Goal: Task Accomplishment & Management: Use online tool/utility

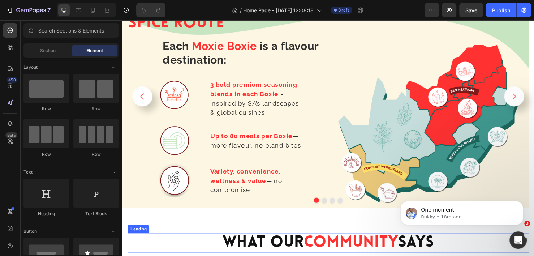
scroll to position [1229, 0]
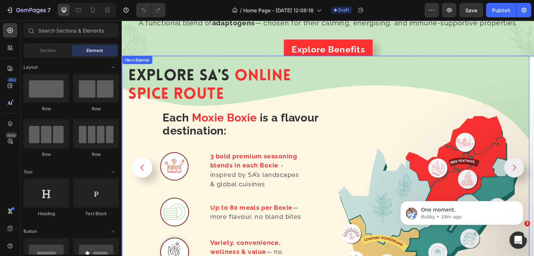
click at [354, 77] on div "Image" at bounding box center [443, 175] width 202 height 257
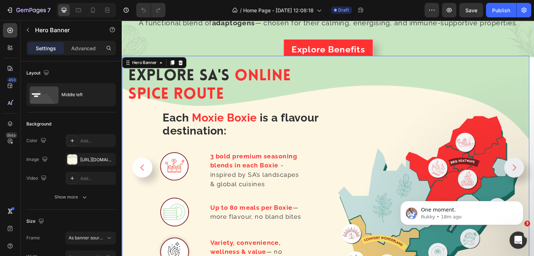
click at [460, 63] on div "Image" at bounding box center [443, 175] width 202 height 257
click at [142, 64] on div "Hero Banner" at bounding box center [145, 65] width 29 height 7
click at [246, 87] on h5 "Explore SA's Online Spice Route" at bounding box center [229, 89] width 202 height 40
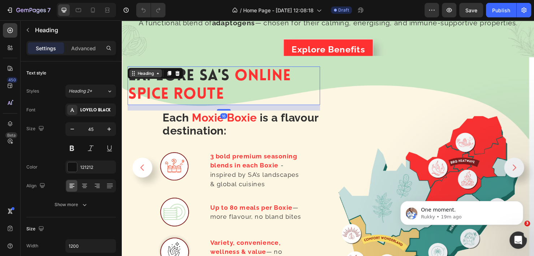
click at [146, 75] on div "Heading" at bounding box center [147, 76] width 20 height 7
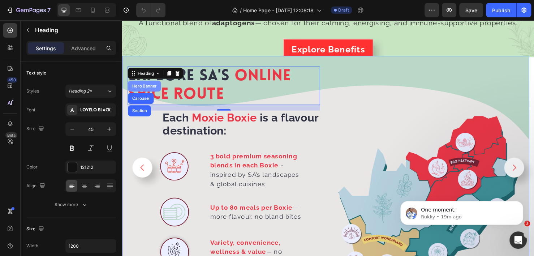
click at [144, 87] on div "Hero Banner" at bounding box center [145, 89] width 29 height 4
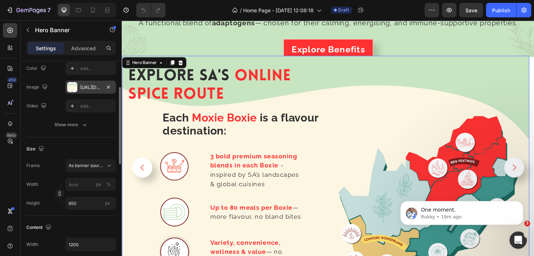
scroll to position [36, 0]
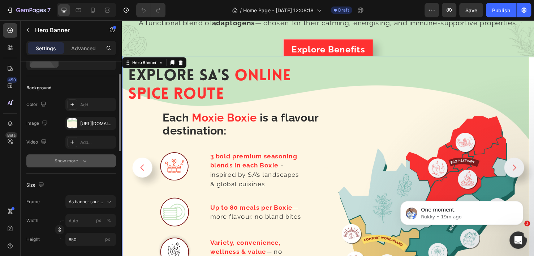
click at [76, 161] on div "Show more" at bounding box center [72, 160] width 34 height 7
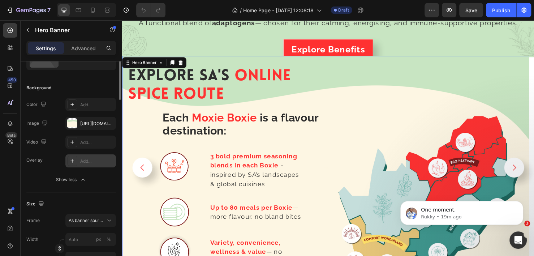
scroll to position [0, 0]
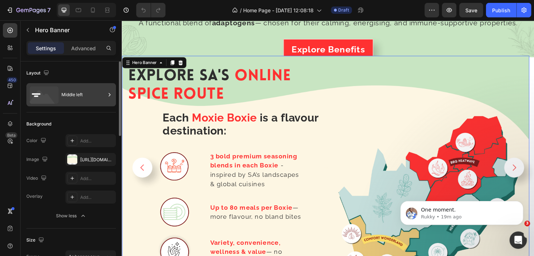
click at [110, 97] on icon at bounding box center [109, 94] width 7 height 7
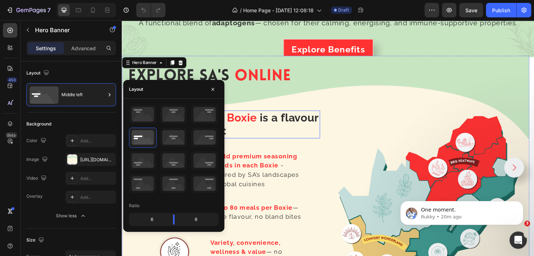
click at [320, 132] on h2 "Each Moxie Boxie is a flavour destination:" at bounding box center [247, 129] width 166 height 29
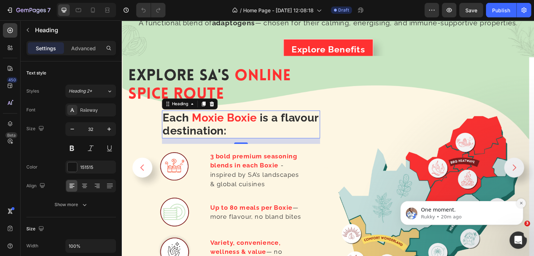
click at [518, 203] on button "Dismiss notification" at bounding box center [521, 202] width 9 height 9
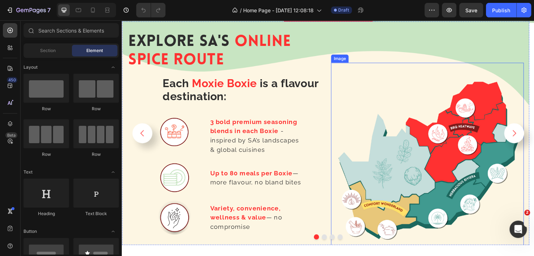
scroll to position [1157, 0]
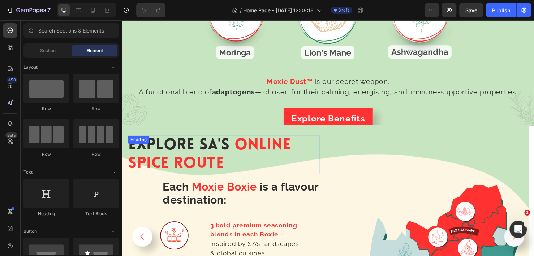
click at [197, 144] on span "Explore SA's" at bounding box center [181, 152] width 107 height 16
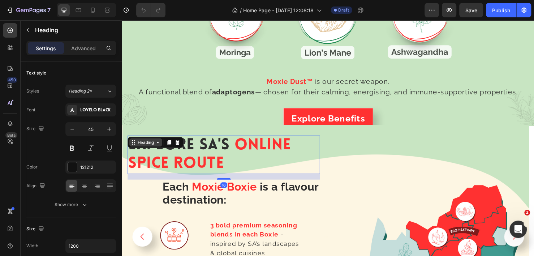
click at [136, 147] on icon at bounding box center [134, 149] width 6 height 6
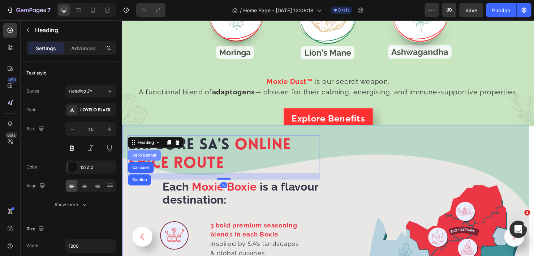
click at [137, 160] on div "Hero Banner" at bounding box center [145, 162] width 29 height 4
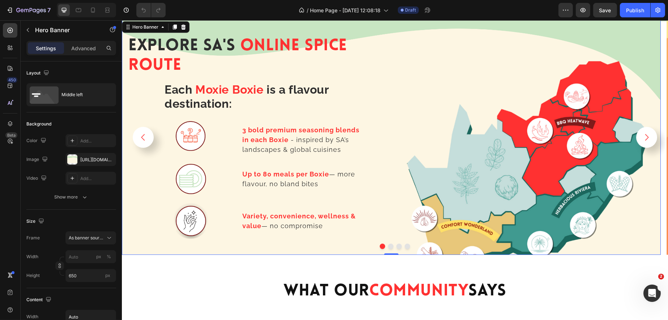
scroll to position [1274, 0]
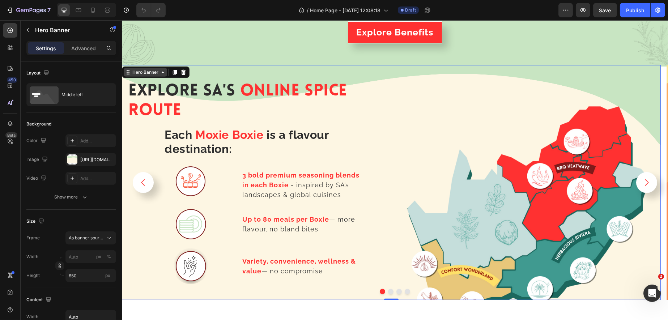
click at [150, 71] on div "Hero Banner" at bounding box center [145, 72] width 29 height 7
click at [330, 69] on div "Explore SA's Online Spice Route Heading Each Moxie Boxie is a flavour destinati…" at bounding box center [256, 183] width 258 height 312
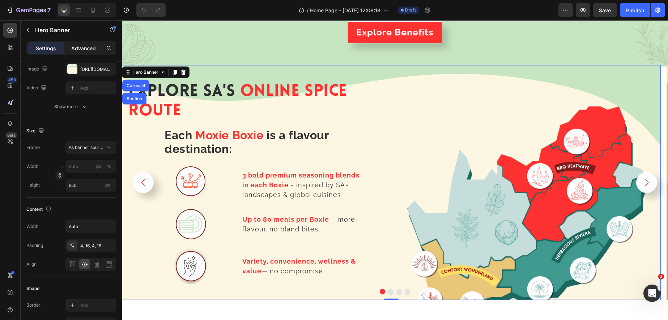
click at [78, 43] on div "Advanced" at bounding box center [83, 48] width 36 height 12
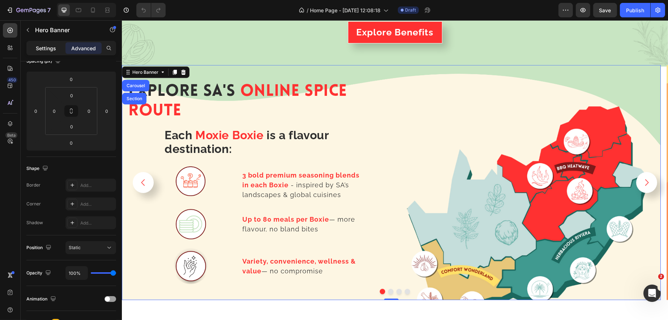
click at [47, 49] on p "Settings" at bounding box center [46, 48] width 20 height 8
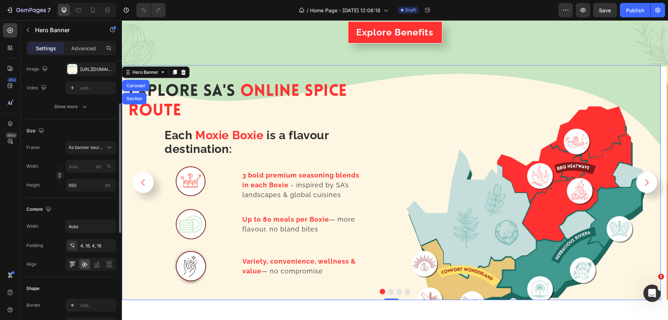
scroll to position [136, 0]
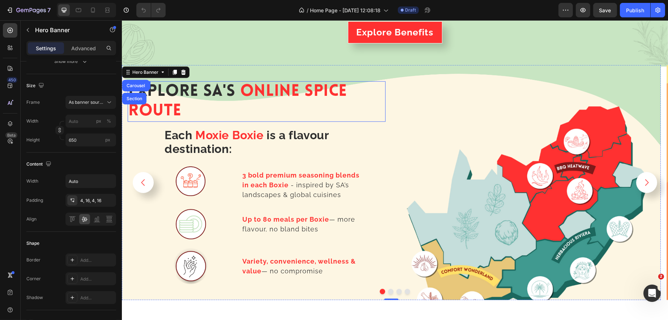
click at [238, 94] on h5 "Explore SA's Online Spice Route" at bounding box center [256, 101] width 258 height 40
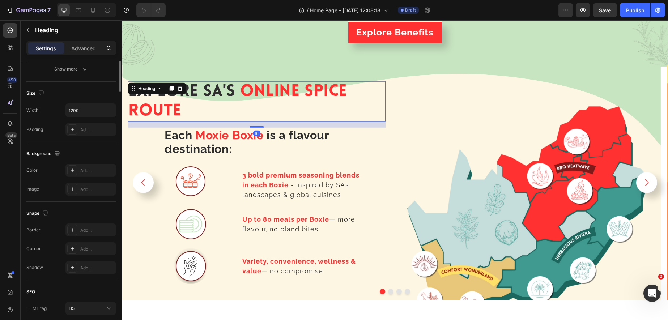
scroll to position [0, 0]
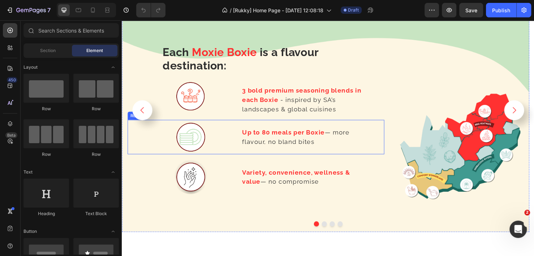
scroll to position [1265, 0]
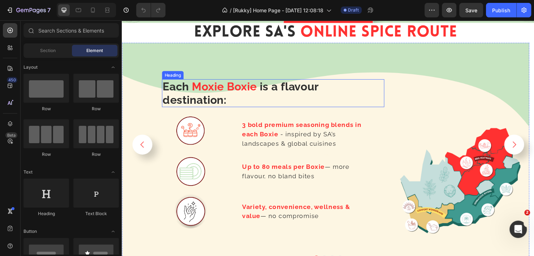
click at [294, 88] on strong "is a flavour destination:" at bounding box center [247, 96] width 164 height 27
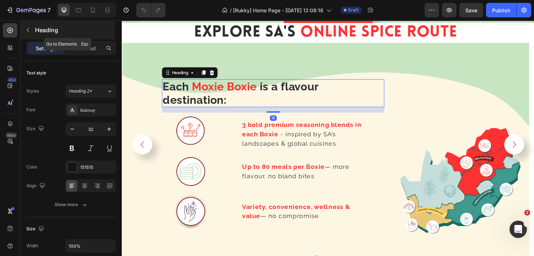
click at [26, 29] on icon "button" at bounding box center [28, 30] width 6 height 6
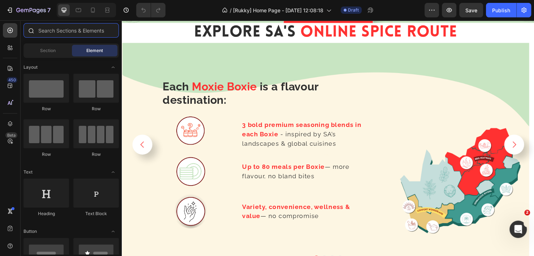
click at [103, 29] on input "text" at bounding box center [71, 30] width 95 height 14
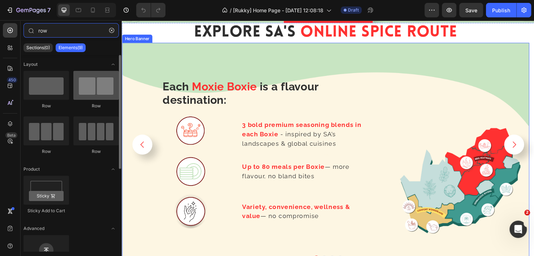
type input "row"
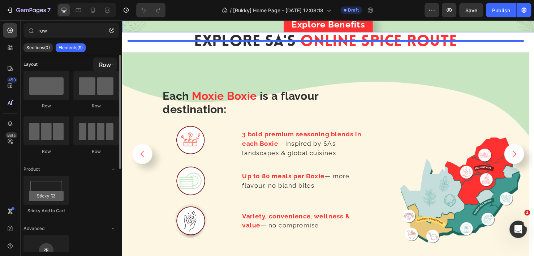
scroll to position [1239, 0]
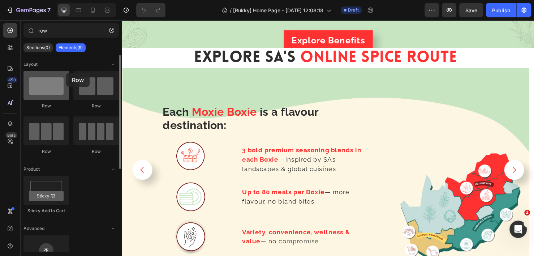
drag, startPoint x: 108, startPoint y: 86, endPoint x: 196, endPoint y: 89, distance: 87.9
click at [51, 176] on div "Row Row Row Row" at bounding box center [71, 198] width 95 height 45
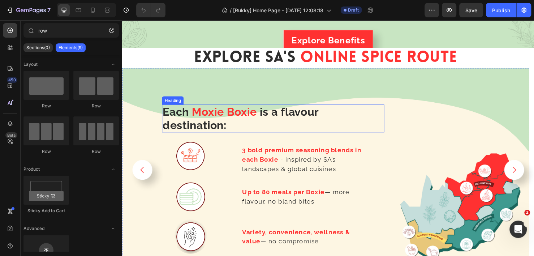
click at [339, 109] on h2 "Each Moxie Boxie is a flavour destination:" at bounding box center [281, 123] width 234 height 29
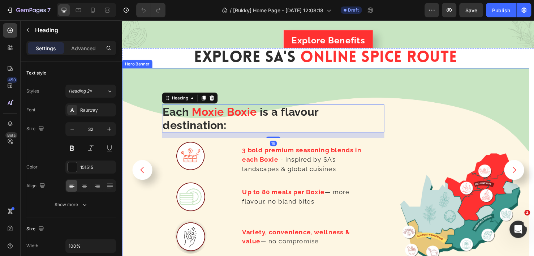
click at [200, 83] on div "Background Image" at bounding box center [336, 188] width 428 height 235
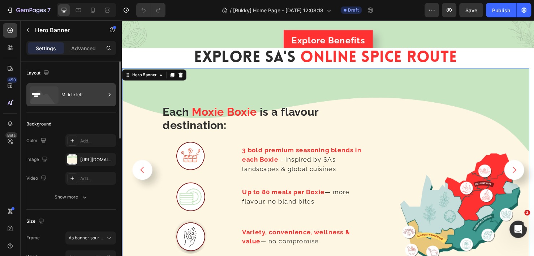
click at [73, 93] on div "Middle left" at bounding box center [83, 94] width 44 height 17
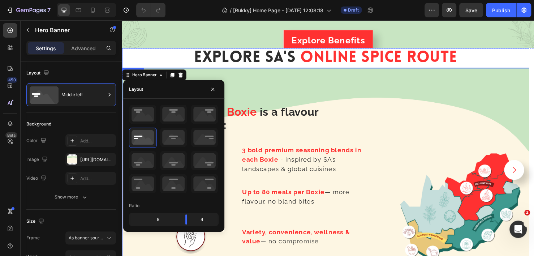
click at [527, 57] on h5 "Explore SA's Online Spice Route" at bounding box center [336, 60] width 428 height 21
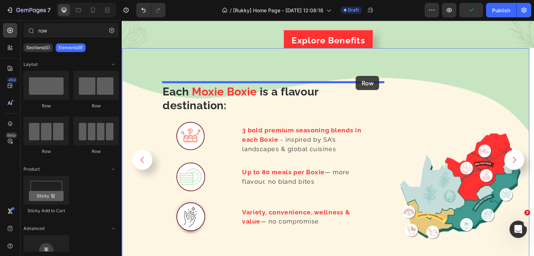
drag, startPoint x: 223, startPoint y: 113, endPoint x: 368, endPoint y: 79, distance: 149.0
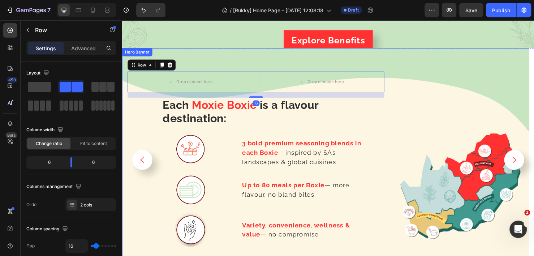
click at [275, 60] on div "Background Image" at bounding box center [336, 167] width 428 height 235
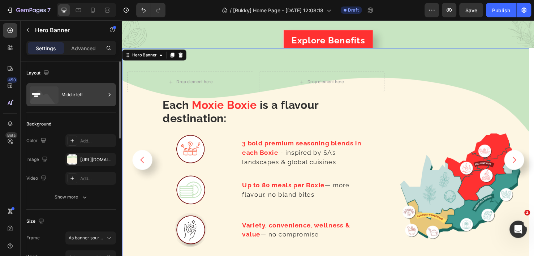
click at [70, 93] on div "Middle left" at bounding box center [83, 94] width 44 height 17
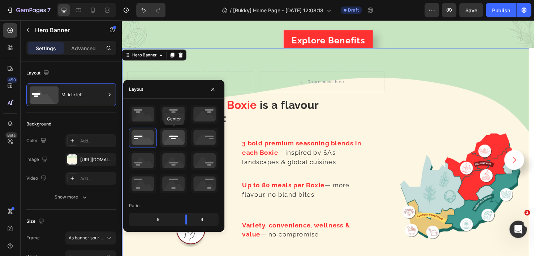
click at [175, 137] on icon at bounding box center [173, 137] width 27 height 19
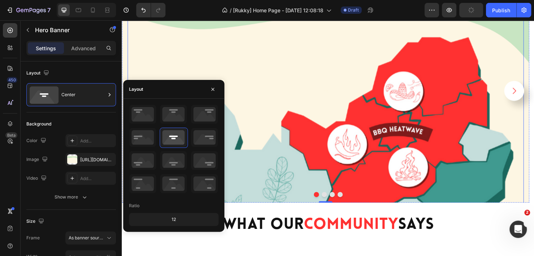
scroll to position [1275, 0]
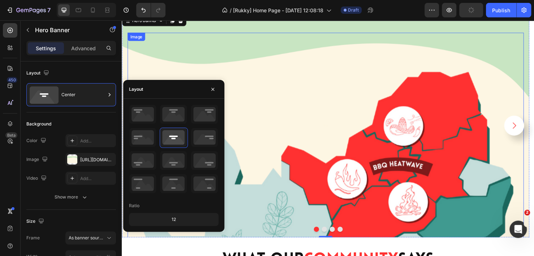
click at [373, 109] on img at bounding box center [336, 241] width 417 height 417
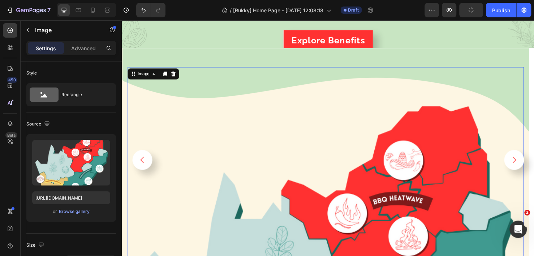
scroll to position [1167, 0]
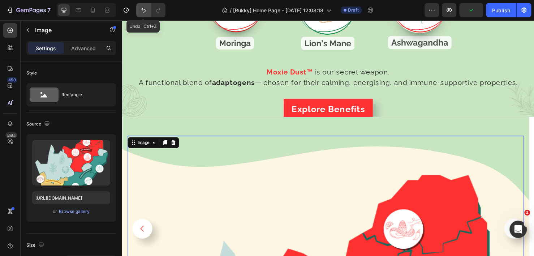
click at [143, 10] on icon "Undo/Redo" at bounding box center [143, 10] width 7 height 7
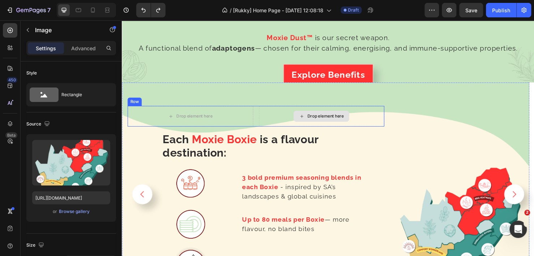
scroll to position [1239, 0]
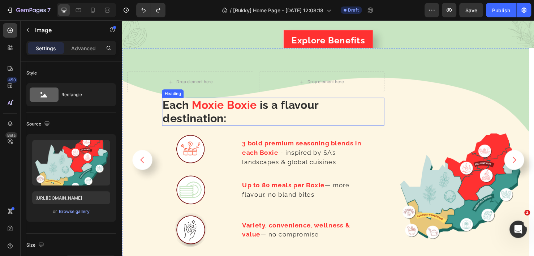
click at [341, 123] on h2 "Each Moxie Boxie is a flavour destination:" at bounding box center [281, 116] width 234 height 29
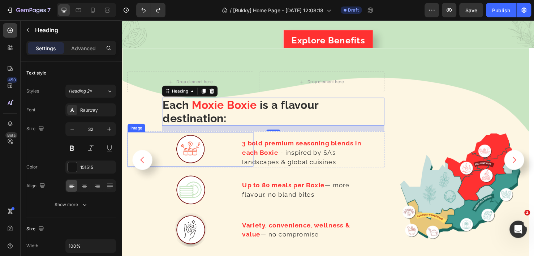
click at [157, 141] on div at bounding box center [194, 156] width 132 height 36
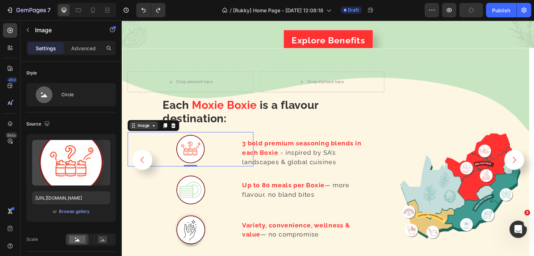
click at [140, 128] on div "Image" at bounding box center [145, 131] width 16 height 7
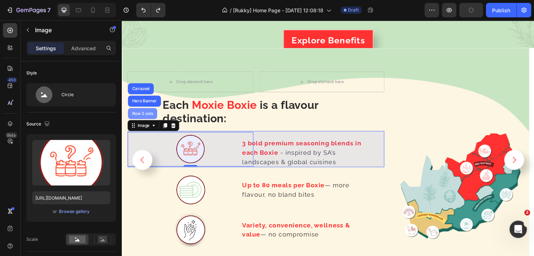
click at [141, 116] on div "Row 2 cols" at bounding box center [143, 118] width 25 height 4
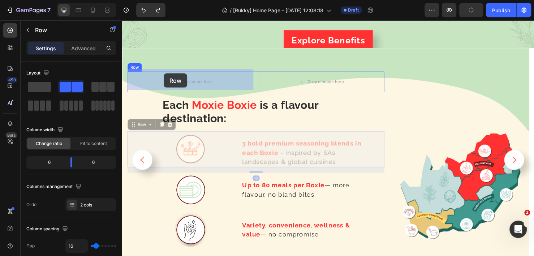
drag, startPoint x: 142, startPoint y: 128, endPoint x: 161, endPoint y: 73, distance: 57.4
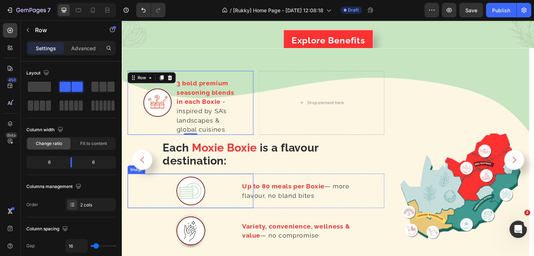
click at [151, 195] on div at bounding box center [194, 199] width 132 height 36
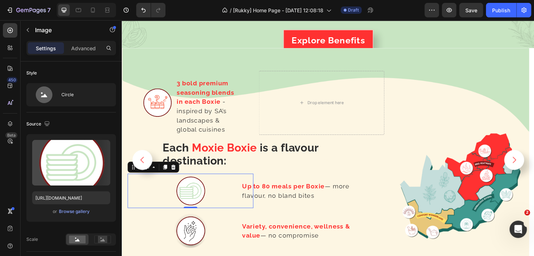
scroll to position [1203, 0]
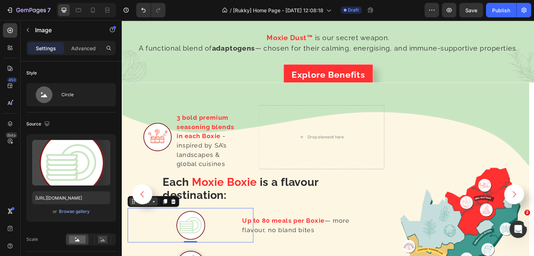
click at [132, 211] on div "Image" at bounding box center [144, 210] width 30 height 9
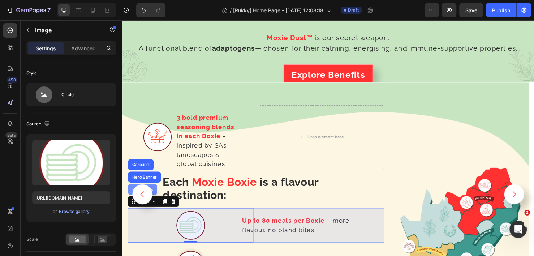
click at [132, 197] on div "Row 2 cols" at bounding box center [143, 198] width 31 height 12
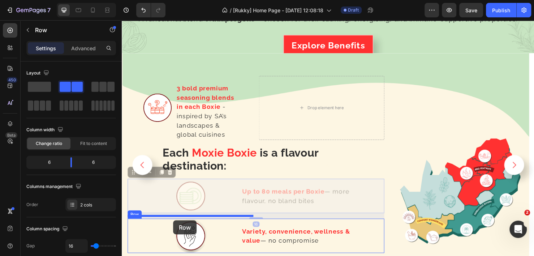
scroll to position [1236, 0]
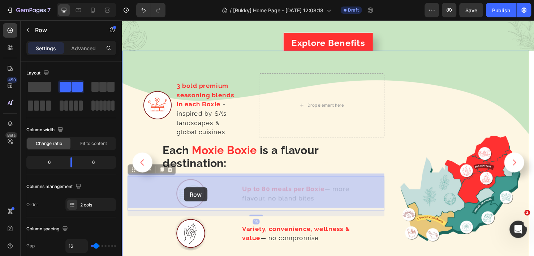
drag, startPoint x: 130, startPoint y: 208, endPoint x: 187, endPoint y: 196, distance: 58.3
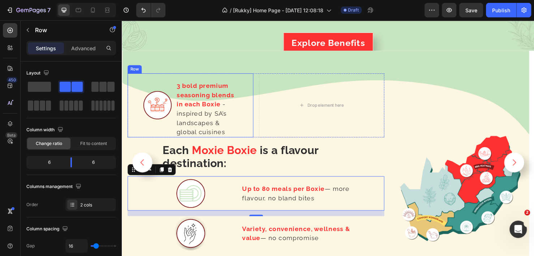
click at [141, 79] on div "Image 3 bold premium seasoning blends in each Boxie - inspired by SA’s landscap…" at bounding box center [194, 109] width 132 height 67
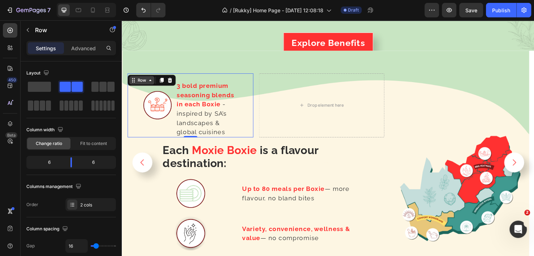
click at [142, 80] on div "Row" at bounding box center [143, 83] width 12 height 7
click at [148, 81] on div "Row" at bounding box center [143, 83] width 12 height 7
click at [291, 99] on div "Drop element here" at bounding box center [332, 109] width 132 height 67
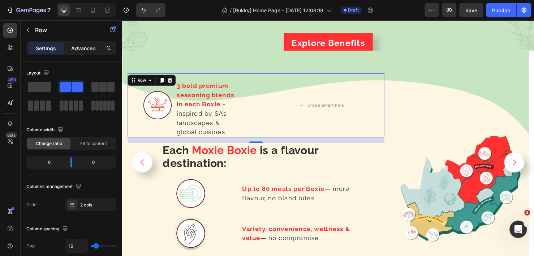
click at [90, 49] on p "Advanced" at bounding box center [83, 48] width 25 height 8
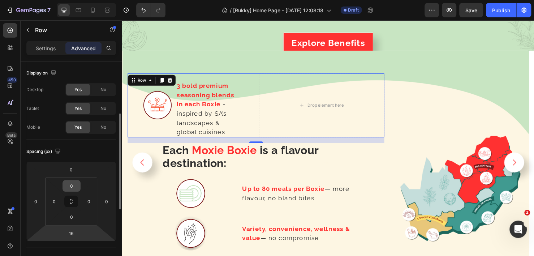
scroll to position [36, 0]
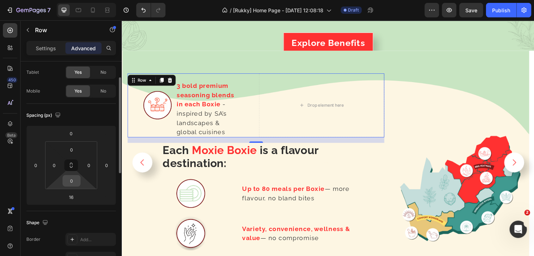
click at [68, 180] on input "0" at bounding box center [71, 180] width 14 height 11
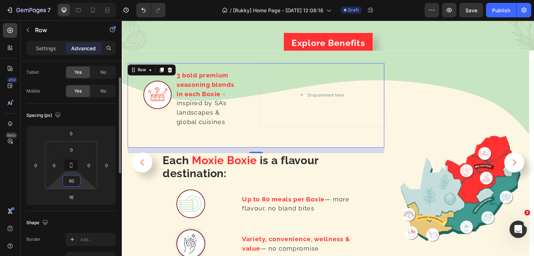
type input "60"
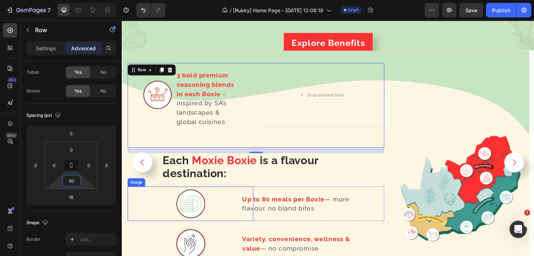
click at [174, 200] on div at bounding box center [194, 213] width 132 height 36
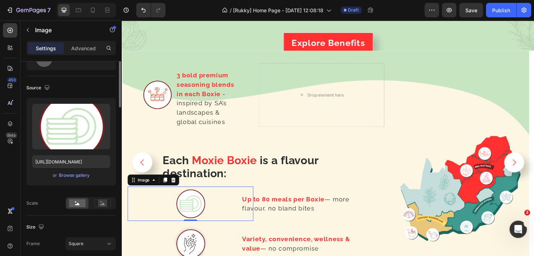
scroll to position [0, 0]
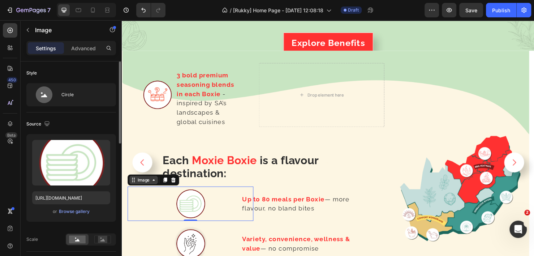
click at [149, 188] on div "Image" at bounding box center [145, 188] width 16 height 7
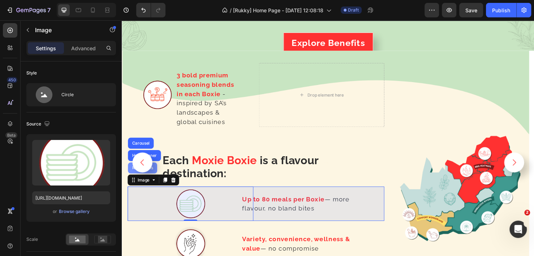
click at [132, 176] on div "Row 2 cols" at bounding box center [143, 176] width 31 height 12
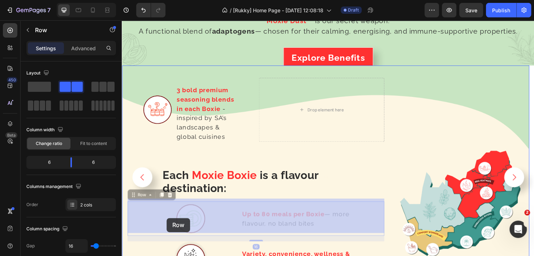
scroll to position [1226, 0]
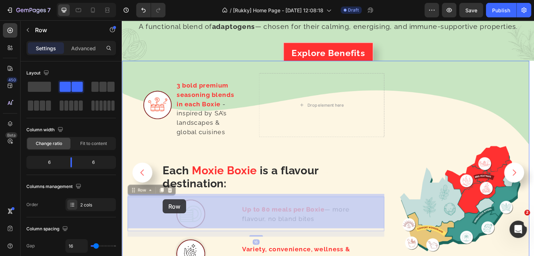
drag, startPoint x: 140, startPoint y: 221, endPoint x: 165, endPoint y: 209, distance: 28.0
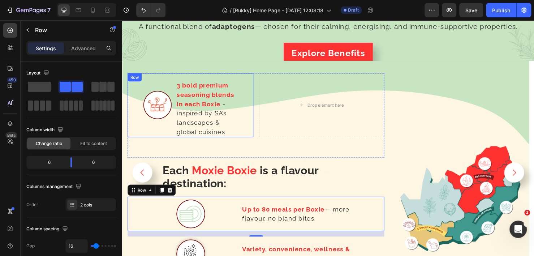
click at [152, 133] on div "Image" at bounding box center [159, 109] width 63 height 67
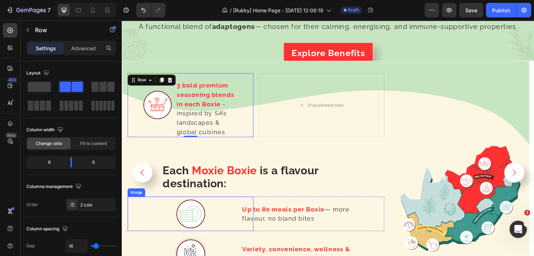
click at [229, 218] on div at bounding box center [194, 224] width 132 height 36
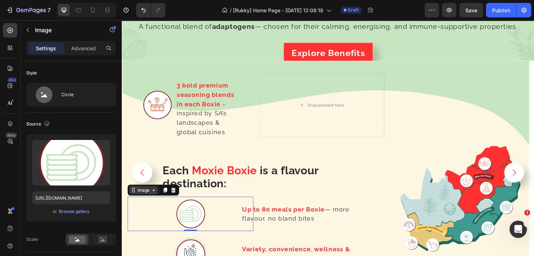
click at [149, 197] on div "Image" at bounding box center [145, 199] width 16 height 7
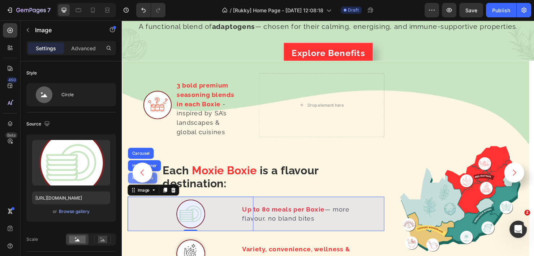
click at [130, 182] on div "Row 2 cols" at bounding box center [143, 186] width 31 height 12
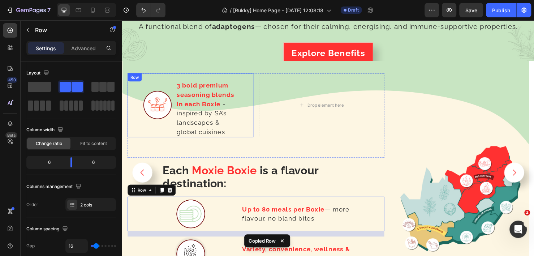
click at [153, 131] on div "Image" at bounding box center [159, 109] width 63 height 67
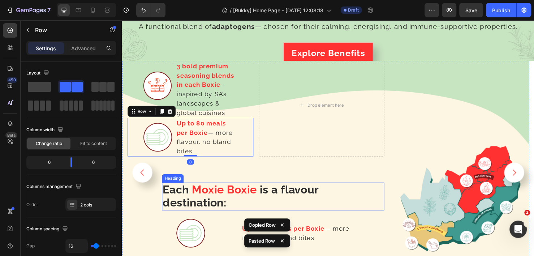
scroll to position [1298, 0]
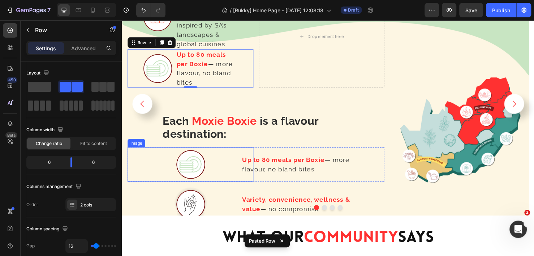
click at [140, 147] on div "Image" at bounding box center [137, 149] width 16 height 7
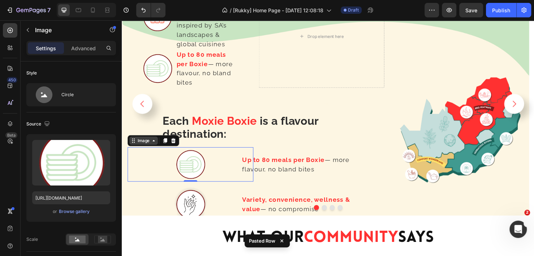
click at [137, 144] on div "Image" at bounding box center [145, 147] width 16 height 7
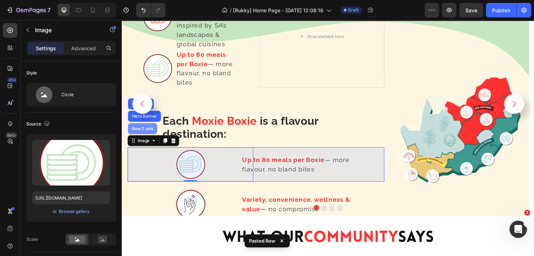
click at [139, 132] on div "Row 2 cols" at bounding box center [143, 134] width 25 height 4
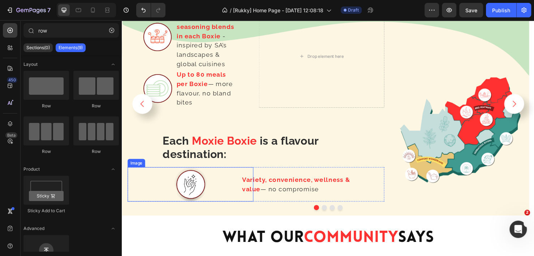
click at [146, 177] on div at bounding box center [194, 193] width 132 height 36
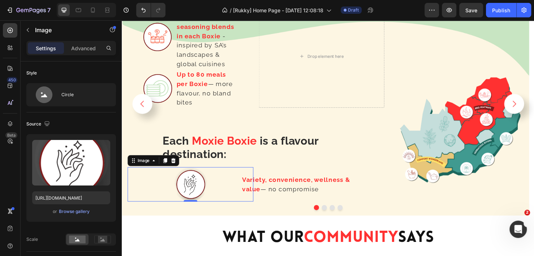
click at [137, 170] on div "Image" at bounding box center [155, 168] width 54 height 12
click at [139, 165] on div "Image" at bounding box center [145, 168] width 16 height 7
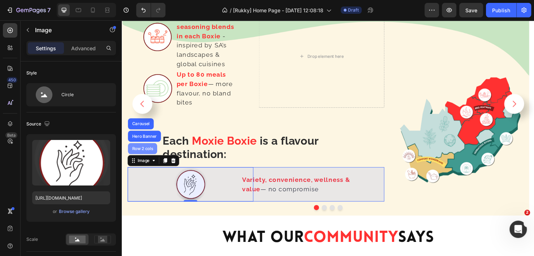
click at [143, 153] on div "Row 2 cols" at bounding box center [143, 155] width 25 height 4
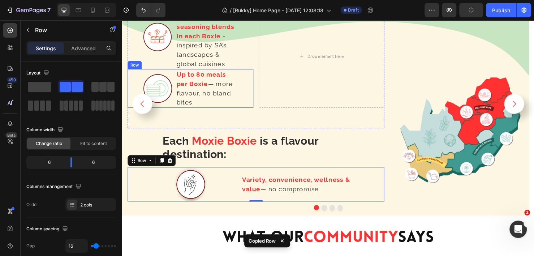
click at [251, 106] on div "Up to 80 meals per Boxie — more flavour, no bland bites Text Block" at bounding box center [228, 92] width 63 height 40
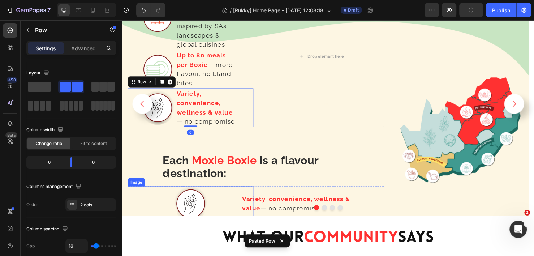
click at [172, 207] on div at bounding box center [194, 213] width 132 height 36
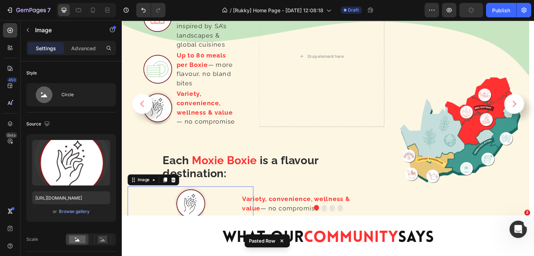
click at [144, 190] on div "Image" at bounding box center [155, 188] width 54 height 12
click at [143, 185] on div "Image" at bounding box center [145, 188] width 16 height 7
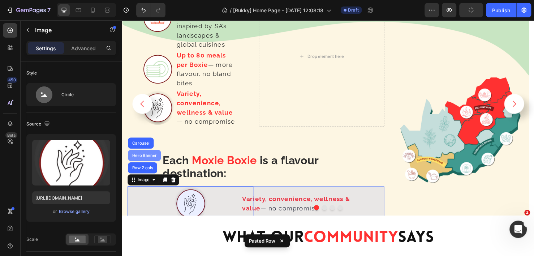
click at [144, 170] on div "Row 2 cols" at bounding box center [143, 176] width 31 height 12
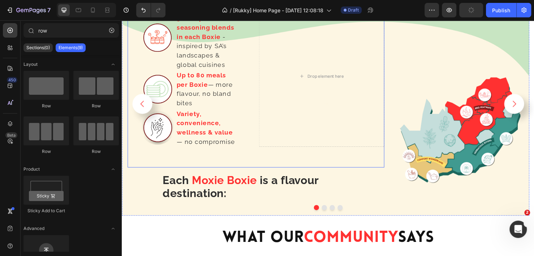
scroll to position [1262, 0]
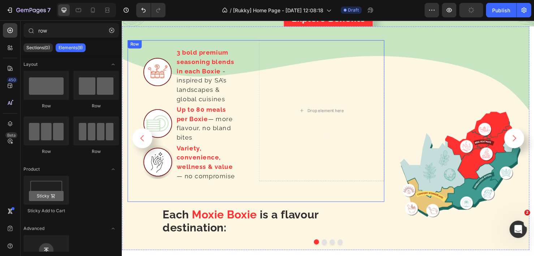
click at [256, 191] on div "Image 3 bold premium seasoning blends in each Boxie - inspired by SA’s landscap…" at bounding box center [263, 126] width 270 height 170
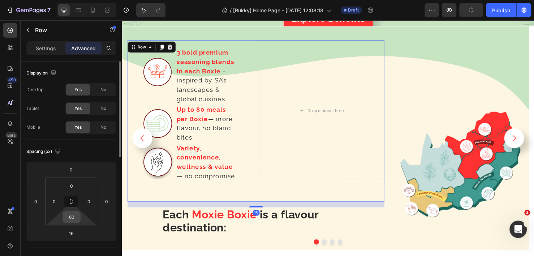
click at [72, 219] on input "60" at bounding box center [71, 217] width 14 height 11
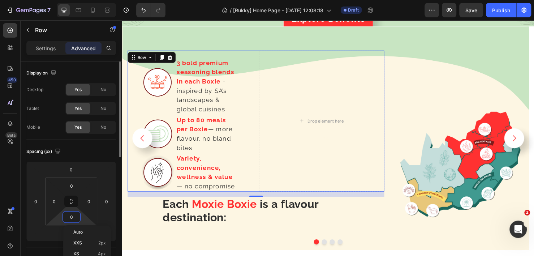
type input "0"
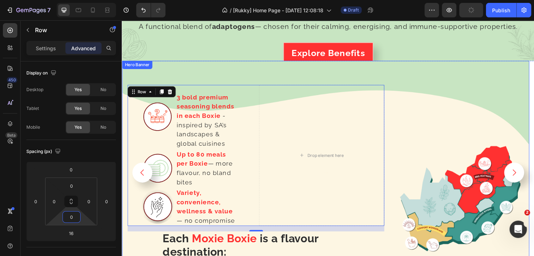
click at [428, 103] on div "Image" at bounding box center [476, 179] width 135 height 189
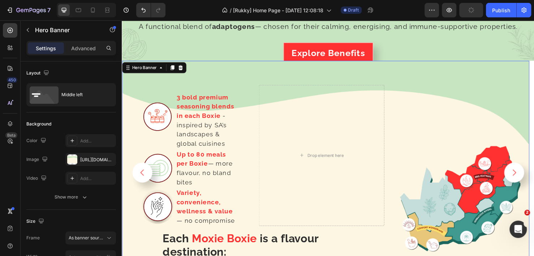
scroll to position [1262, 0]
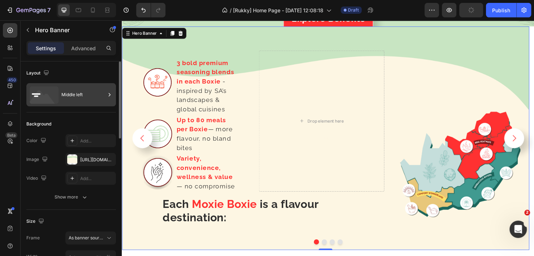
click at [76, 95] on div "Middle left" at bounding box center [83, 94] width 44 height 17
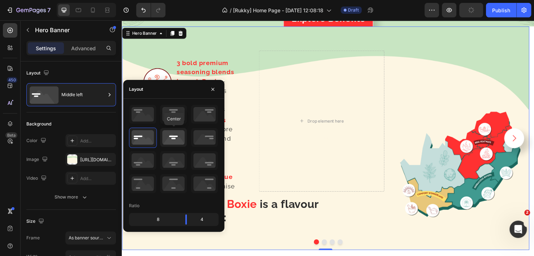
click at [177, 138] on icon at bounding box center [173, 137] width 27 height 19
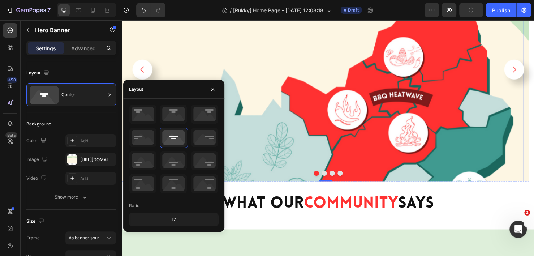
scroll to position [1298, 0]
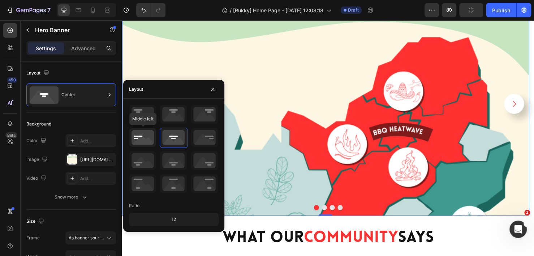
click at [143, 136] on icon at bounding box center [142, 137] width 27 height 19
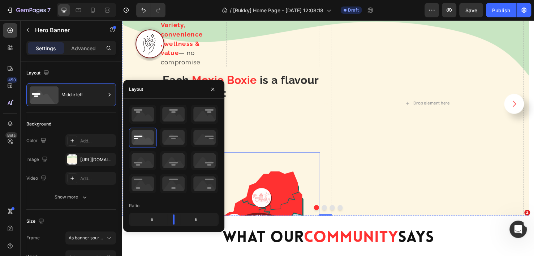
click at [307, 163] on img at bounding box center [229, 260] width 202 height 202
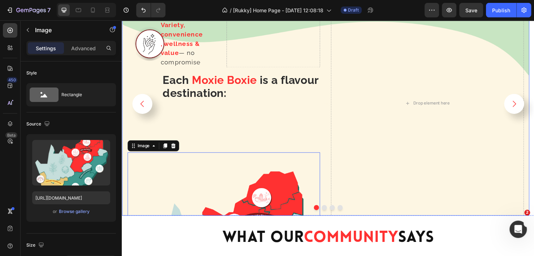
scroll to position [1226, 0]
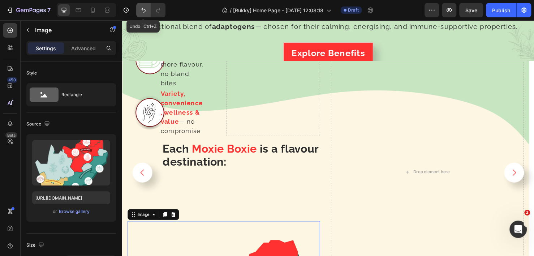
click at [145, 6] on button "Undo/Redo" at bounding box center [143, 10] width 14 height 14
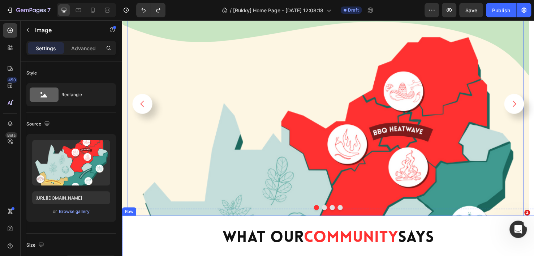
scroll to position [1370, 0]
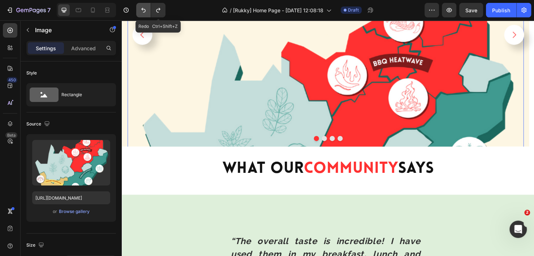
click at [149, 9] on button "Undo/Redo" at bounding box center [143, 10] width 14 height 14
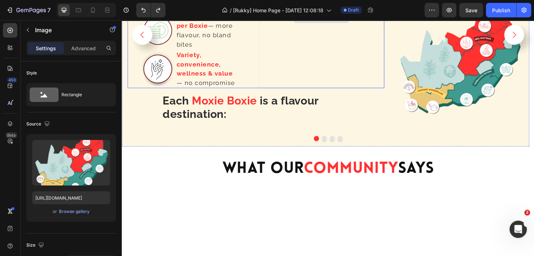
scroll to position [1298, 0]
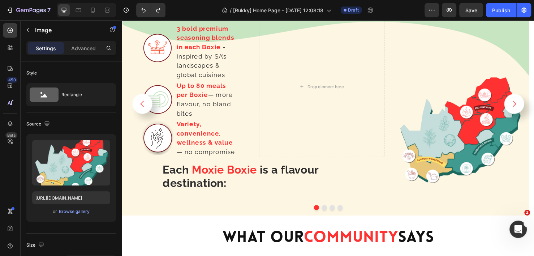
click at [481, 137] on img at bounding box center [476, 134] width 135 height 135
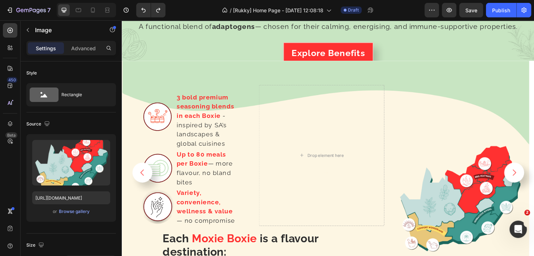
click at [494, 207] on img at bounding box center [476, 206] width 135 height 135
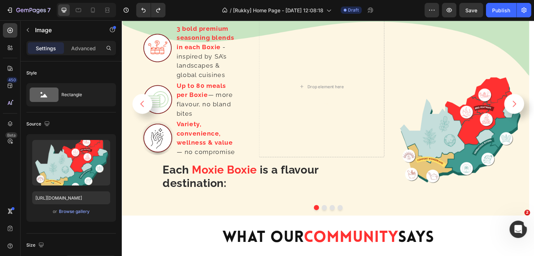
click at [373, 161] on div "Drop element here" at bounding box center [332, 90] width 132 height 148
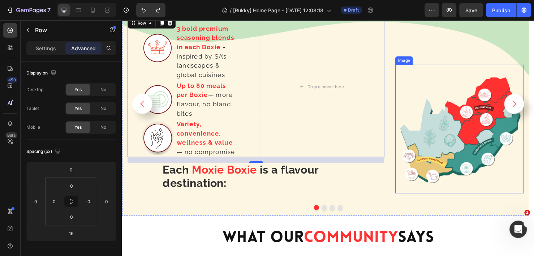
click at [450, 179] on img at bounding box center [476, 134] width 135 height 135
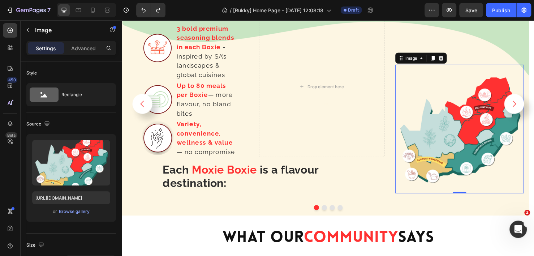
scroll to position [1262, 0]
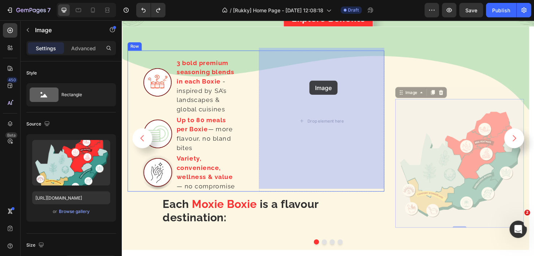
drag, startPoint x: 425, startPoint y: 95, endPoint x: 319, endPoint y: 84, distance: 106.6
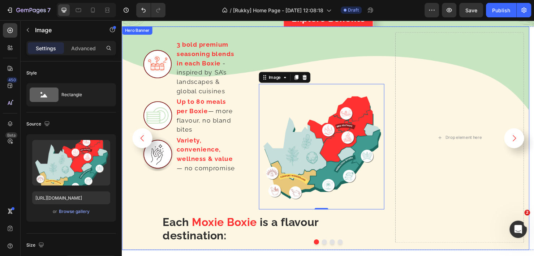
click at [403, 48] on div "Image 3 bold premium seasoning blends in each Boxie - inspired by SA’s landscap…" at bounding box center [336, 144] width 428 height 223
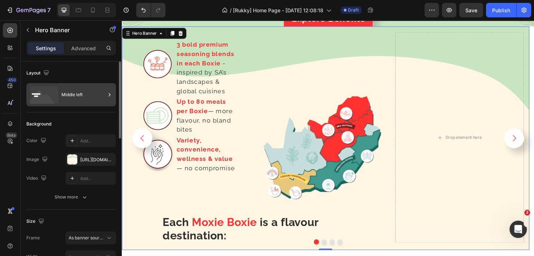
click at [86, 93] on div "Middle left" at bounding box center [83, 94] width 44 height 17
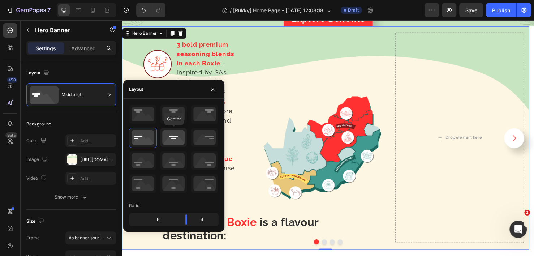
click at [171, 139] on icon at bounding box center [173, 137] width 27 height 19
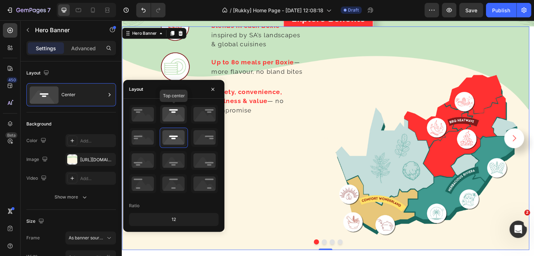
click at [173, 120] on icon at bounding box center [173, 114] width 27 height 19
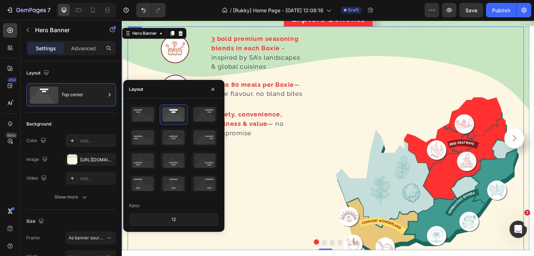
scroll to position [1226, 0]
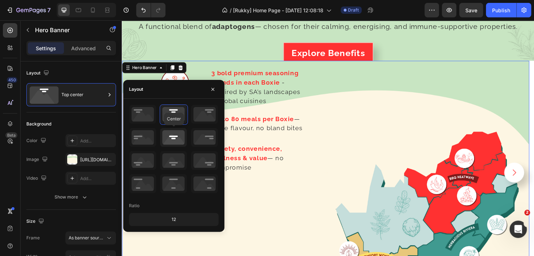
click at [174, 139] on icon at bounding box center [173, 137] width 27 height 19
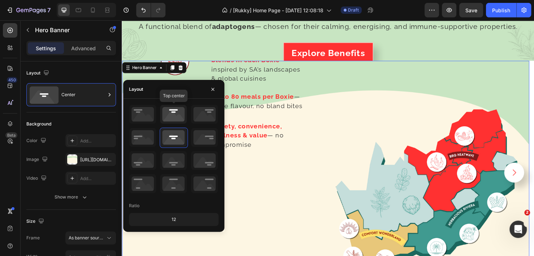
click at [175, 110] on icon at bounding box center [173, 114] width 27 height 19
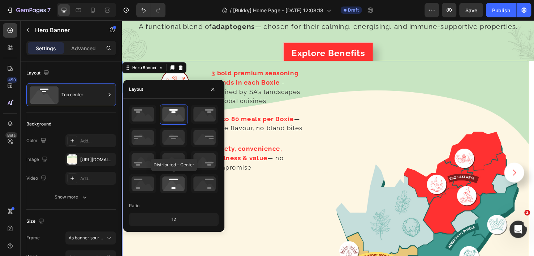
click at [174, 179] on icon at bounding box center [173, 183] width 27 height 19
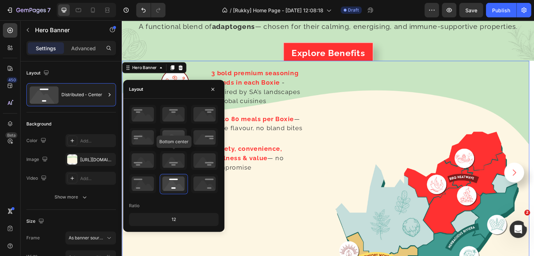
drag, startPoint x: 175, startPoint y: 153, endPoint x: 176, endPoint y: 135, distance: 18.1
click at [175, 153] on icon at bounding box center [173, 160] width 27 height 19
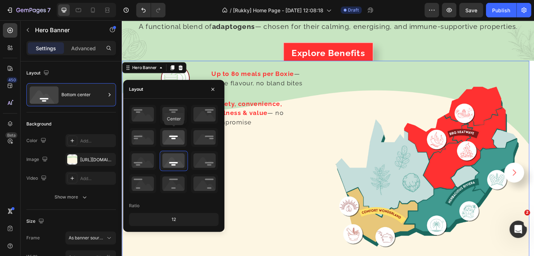
click at [174, 132] on icon at bounding box center [173, 137] width 27 height 19
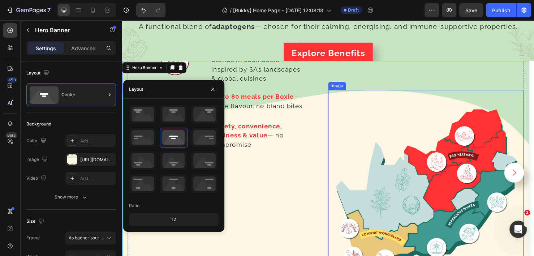
click at [382, 106] on img at bounding box center [441, 196] width 205 height 205
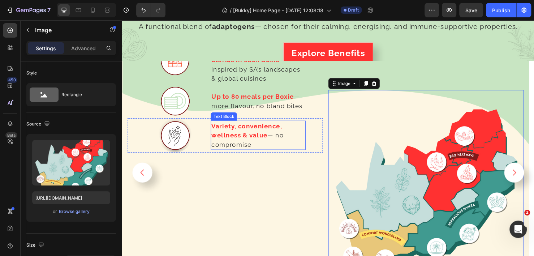
click at [251, 129] on strong "Variety, convenience, wellness & value" at bounding box center [253, 136] width 74 height 17
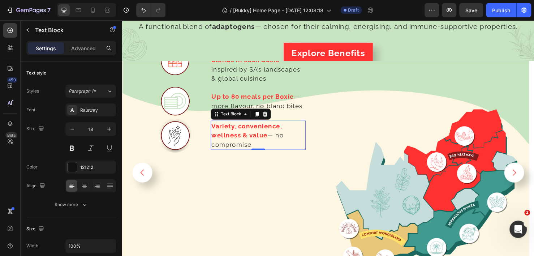
scroll to position [1153, 0]
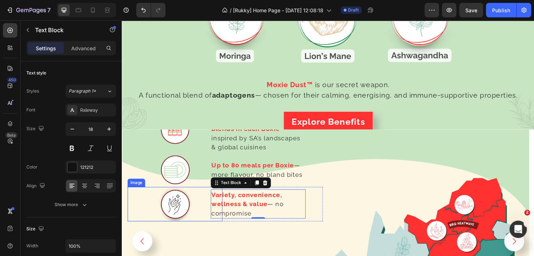
click at [141, 208] on div at bounding box center [178, 214] width 100 height 36
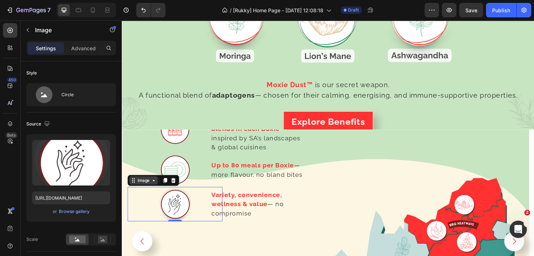
click at [140, 189] on div "Image" at bounding box center [144, 188] width 30 height 9
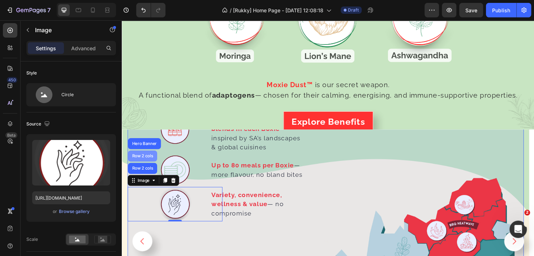
click at [142, 161] on div "Row 2 cols" at bounding box center [143, 163] width 25 height 4
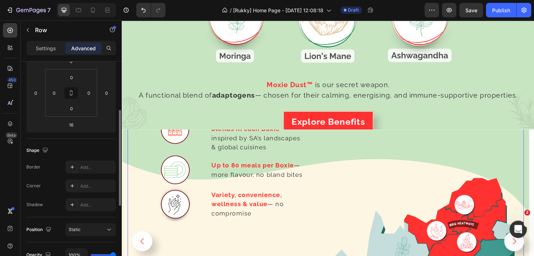
scroll to position [181, 0]
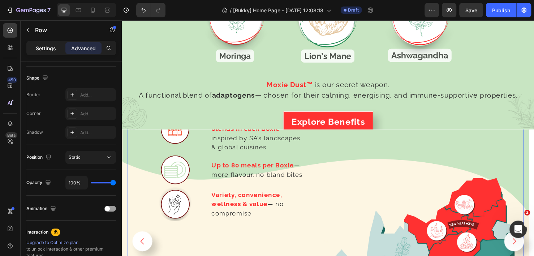
click at [41, 48] on p "Settings" at bounding box center [46, 48] width 20 height 8
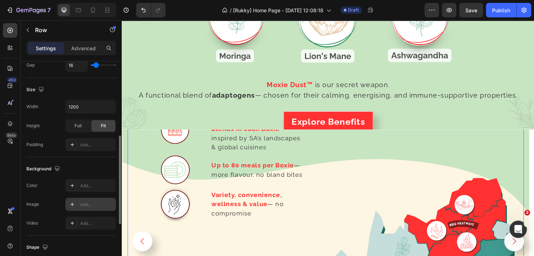
scroll to position [253, 0]
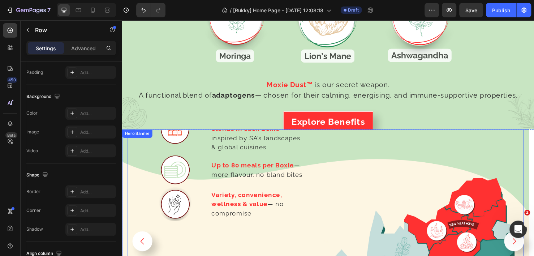
click at [124, 198] on div "Image 3 bold premium seasoning blends in each Boxie - inspired by SA’s landscap…" at bounding box center [336, 253] width 428 height 282
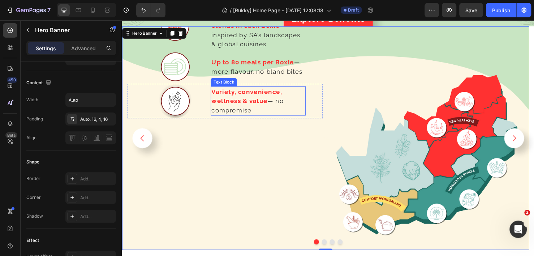
scroll to position [1226, 0]
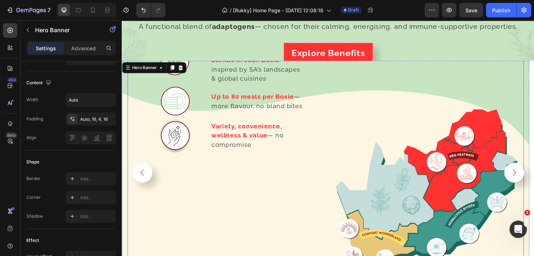
click at [132, 160] on div "Image 3 bold premium seasoning blends in each Boxie - inspired by SA’s landscap…" at bounding box center [230, 169] width 205 height 260
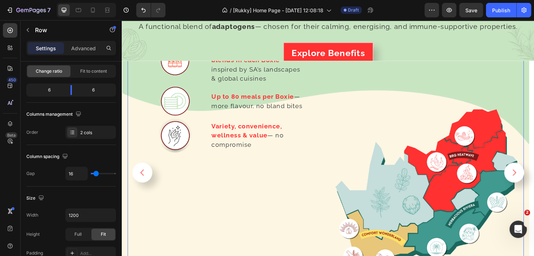
scroll to position [1190, 0]
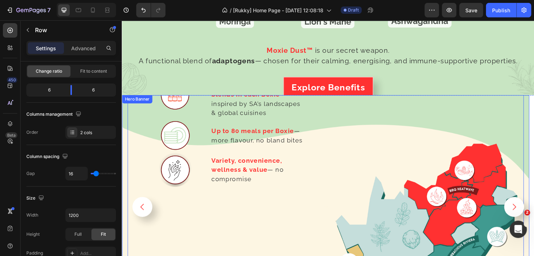
click at [126, 156] on div "Image 3 bold premium seasoning blends in each Boxie - inspired by SA’s landscap…" at bounding box center [336, 217] width 428 height 282
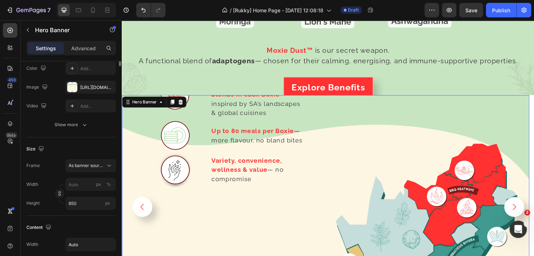
scroll to position [0, 0]
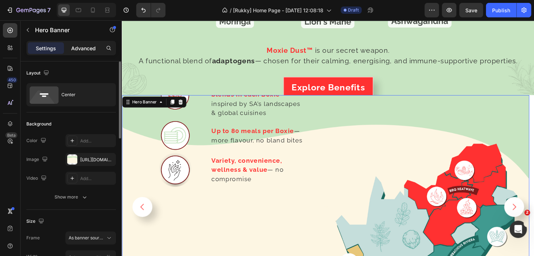
click at [88, 49] on p "Advanced" at bounding box center [83, 48] width 25 height 8
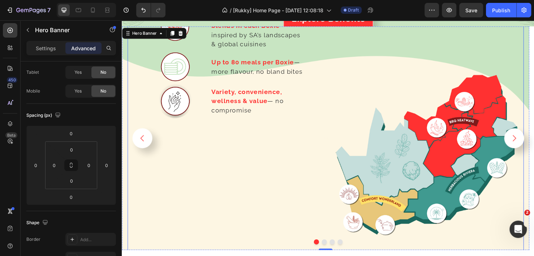
scroll to position [1226, 0]
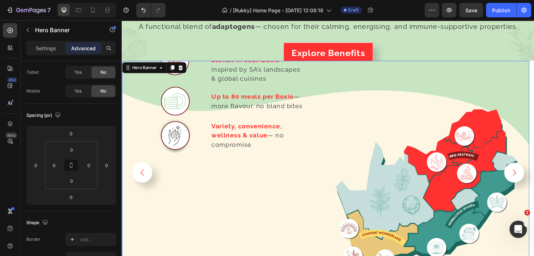
click at [143, 72] on div "Hero Banner" at bounding box center [156, 70] width 68 height 12
click at [133, 68] on div "Hero Banner" at bounding box center [145, 70] width 29 height 7
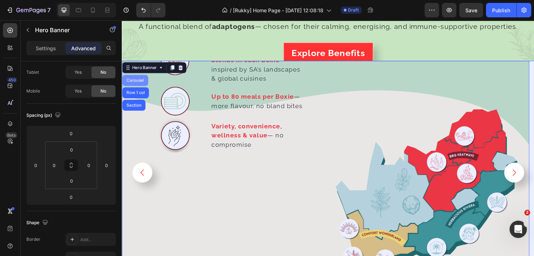
click at [133, 81] on div "Carousel" at bounding box center [135, 83] width 21 height 4
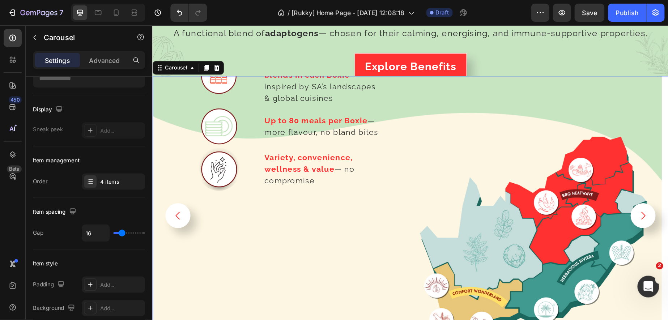
scroll to position [0, 0]
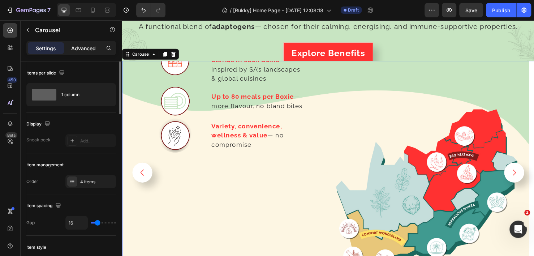
click at [93, 45] on p "Advanced" at bounding box center [83, 48] width 25 height 8
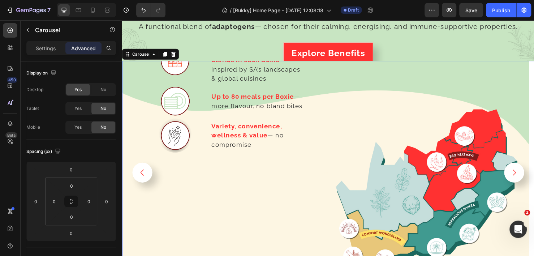
click at [140, 57] on div "Carousel" at bounding box center [152, 56] width 60 height 12
click at [143, 55] on div "Carousel" at bounding box center [141, 56] width 21 height 7
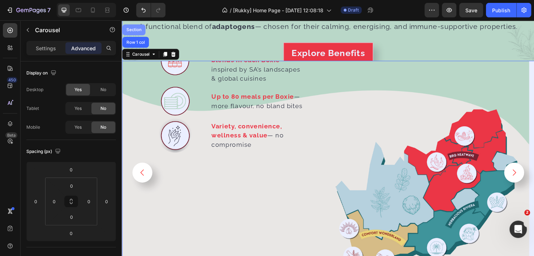
click at [136, 28] on div "Section" at bounding box center [134, 30] width 18 height 4
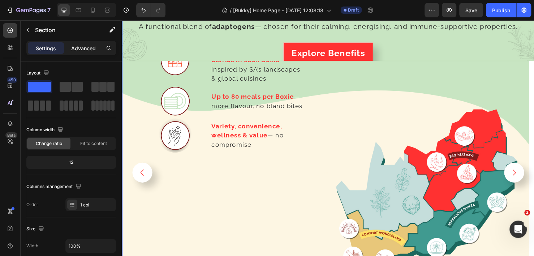
click at [93, 48] on p "Advanced" at bounding box center [83, 48] width 25 height 8
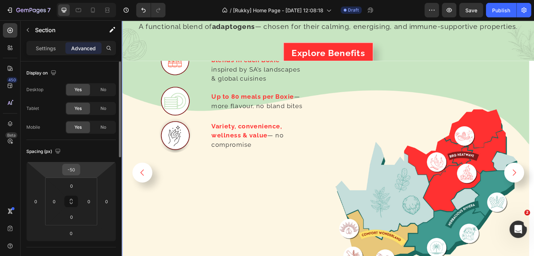
click at [78, 169] on input "-50" at bounding box center [71, 169] width 14 height 11
type input "0"
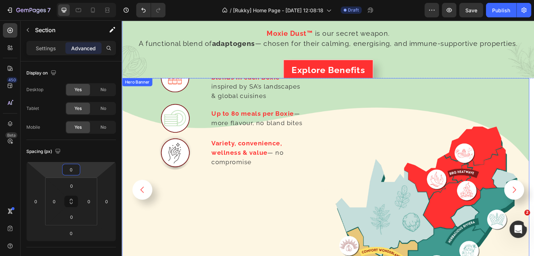
click at [534, 88] on div "Image 3 bold premium seasoning blends in each Boxie - inspired by SA’s landscap…" at bounding box center [336, 198] width 428 height 282
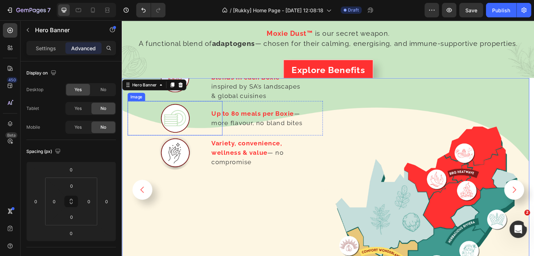
click at [155, 129] on div at bounding box center [178, 123] width 100 height 36
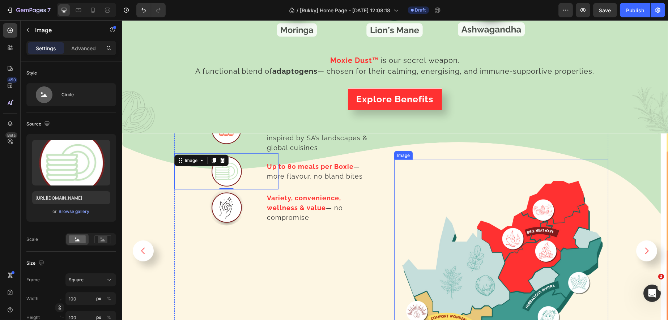
scroll to position [1316, 0]
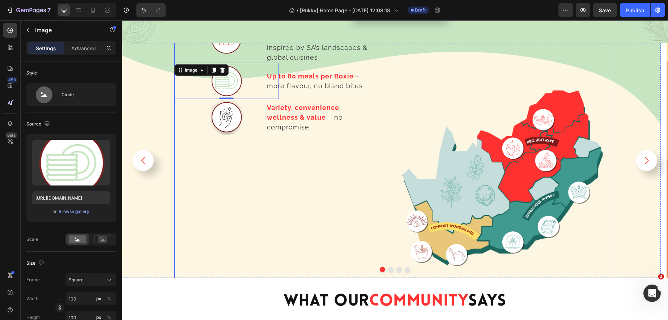
click at [355, 150] on div "Image 3 bold premium seasoning blends in each Boxie - inspired by SA’s landscap…" at bounding box center [281, 149] width 214 height 268
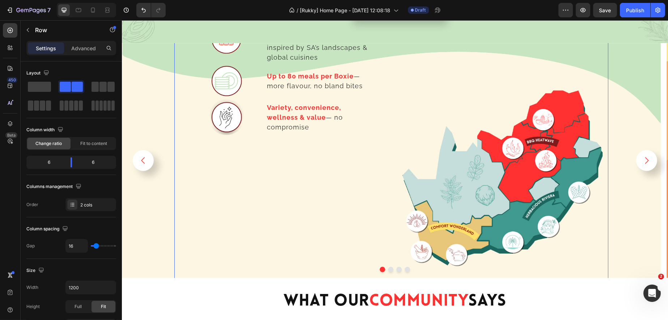
scroll to position [1271, 0]
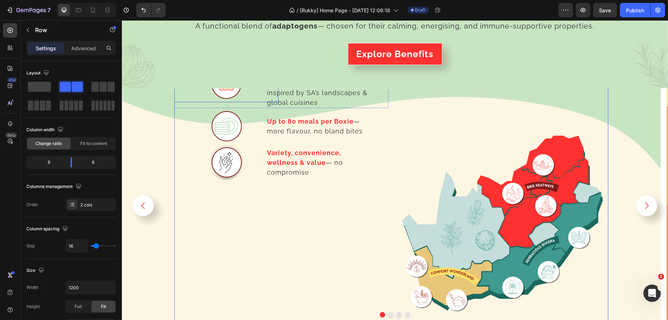
click at [198, 94] on div at bounding box center [226, 84] width 104 height 36
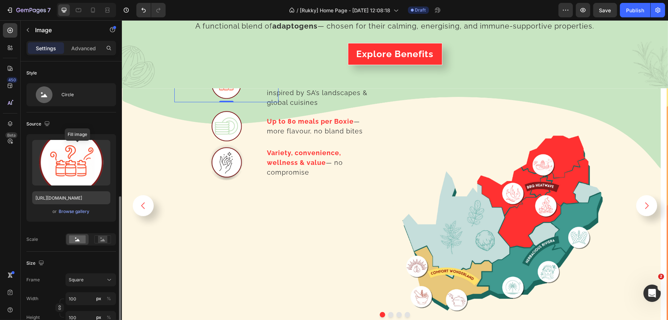
scroll to position [90, 0]
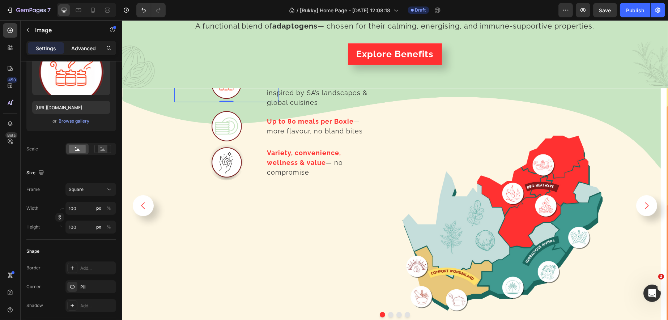
click at [95, 47] on p "Advanced" at bounding box center [83, 48] width 25 height 8
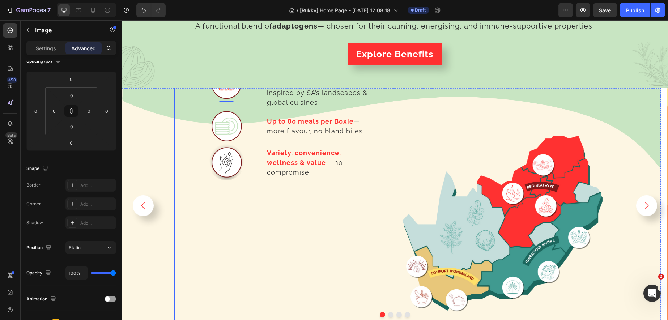
click at [333, 206] on div "Image 0 3 bold premium seasoning blends in each Boxie - inspired by SA’s landsc…" at bounding box center [281, 194] width 214 height 268
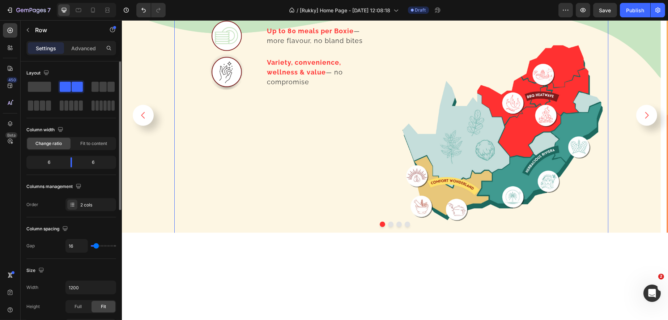
scroll to position [1226, 0]
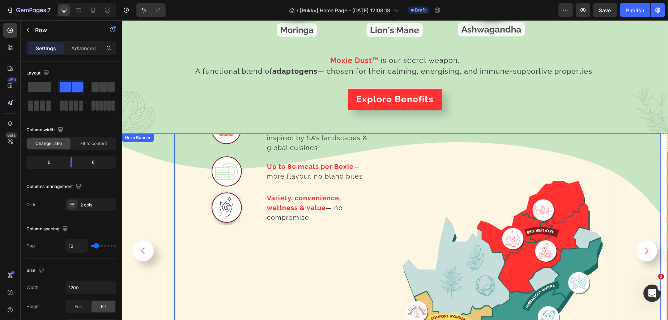
click at [151, 150] on div "Background Image" at bounding box center [390, 250] width 539 height 235
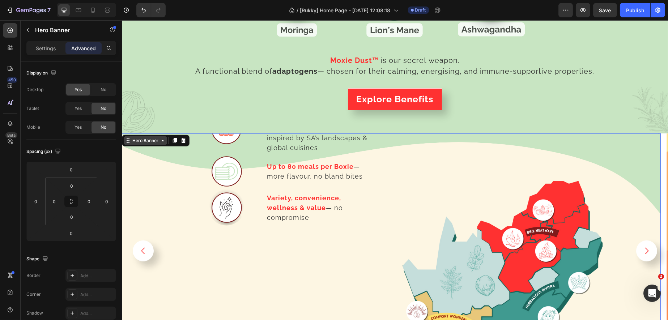
click at [144, 140] on div "Hero Banner" at bounding box center [145, 140] width 29 height 7
click at [8, 121] on icon at bounding box center [10, 123] width 7 height 7
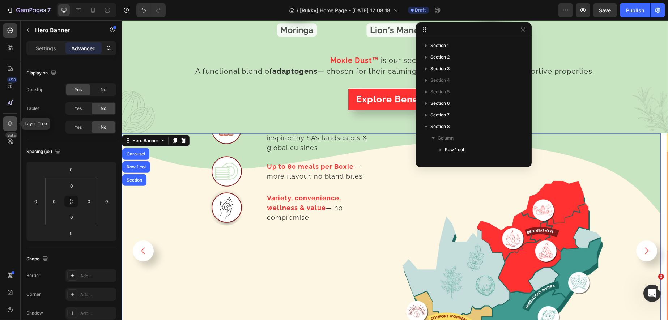
scroll to position [114, 0]
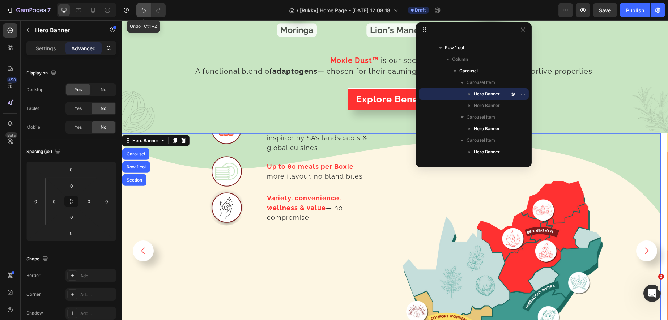
click at [145, 10] on icon "Undo/Redo" at bounding box center [143, 10] width 7 height 7
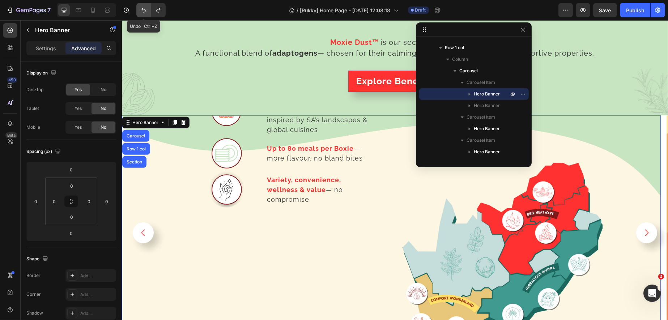
click at [145, 10] on icon "Undo/Redo" at bounding box center [143, 10] width 7 height 7
click at [147, 10] on icon "Undo/Redo" at bounding box center [143, 10] width 7 height 7
click at [521, 27] on icon "button" at bounding box center [523, 30] width 6 height 6
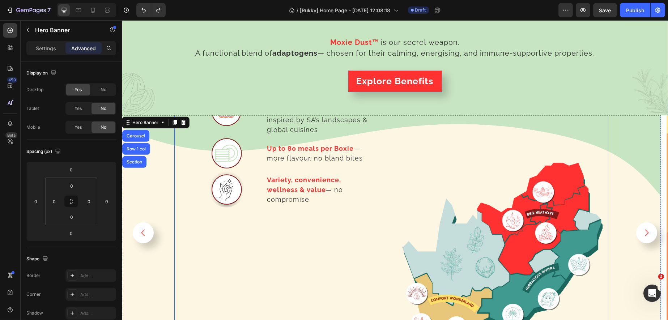
click at [206, 229] on div "Image 3 bold premium seasoning blends in each Boxie - inspired by SA’s landscap…" at bounding box center [281, 221] width 214 height 268
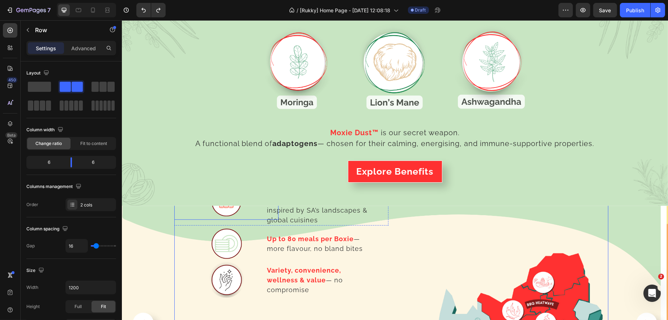
scroll to position [1226, 0]
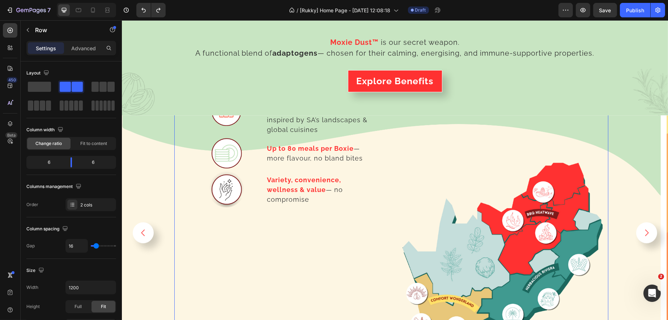
click at [204, 222] on div "Image 3 bold premium seasoning blends in each Boxie - inspired by SA’s landscap…" at bounding box center [281, 221] width 214 height 268
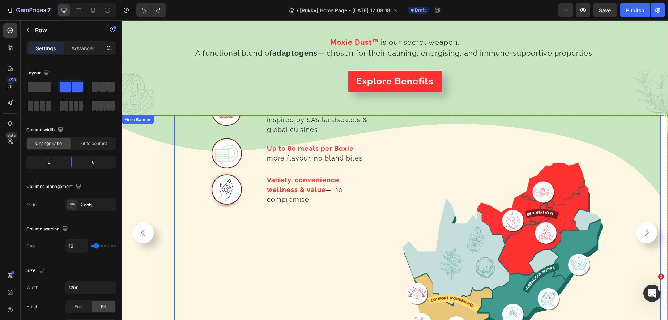
click at [145, 144] on div "Background Image" at bounding box center [390, 232] width 539 height 235
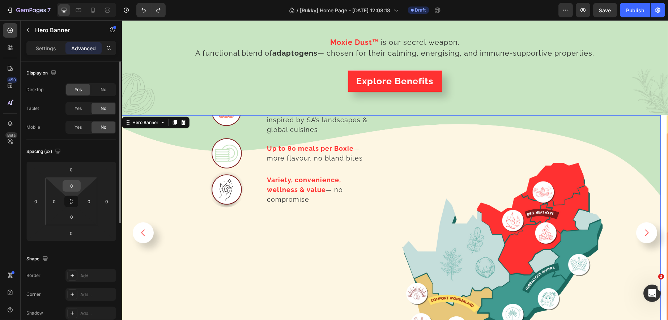
click at [71, 184] on input "0" at bounding box center [71, 185] width 14 height 11
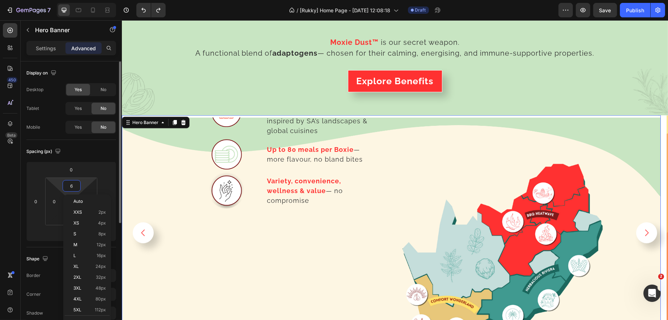
type input "60"
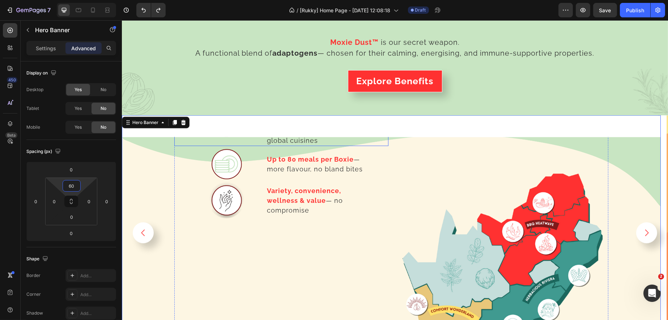
click at [205, 138] on div "Image" at bounding box center [226, 122] width 104 height 48
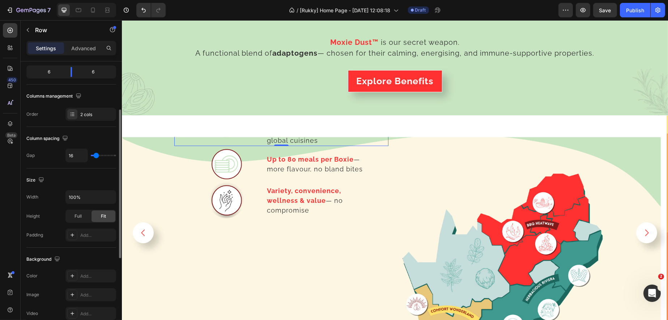
scroll to position [136, 0]
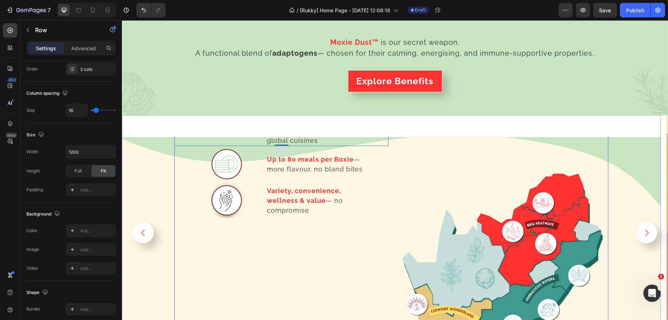
click at [233, 244] on div "Image 3 bold premium seasoning blends in each Boxie - inspired by SA’s landscap…" at bounding box center [281, 232] width 214 height 268
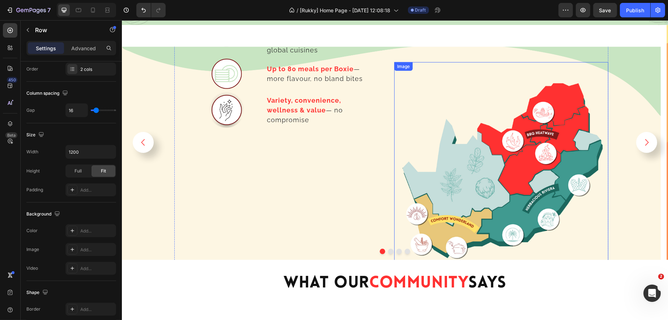
click at [483, 210] on img at bounding box center [501, 169] width 214 height 214
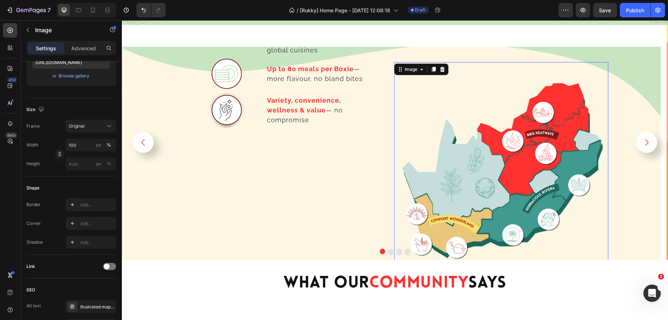
scroll to position [0, 0]
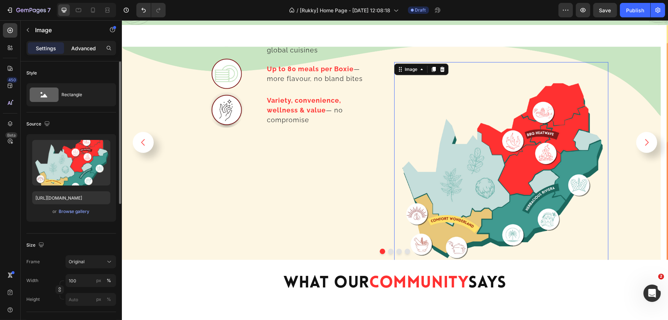
click at [90, 46] on p "Advanced" at bounding box center [83, 48] width 25 height 8
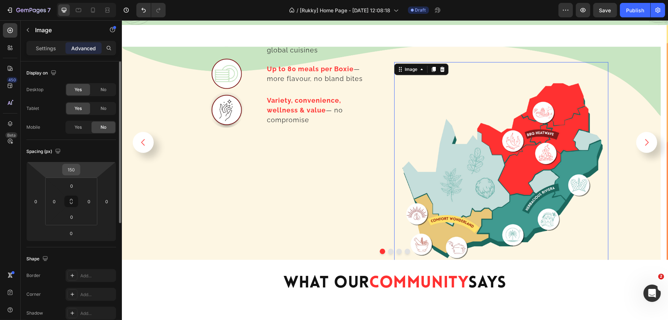
click at [74, 167] on input "150" at bounding box center [71, 169] width 14 height 11
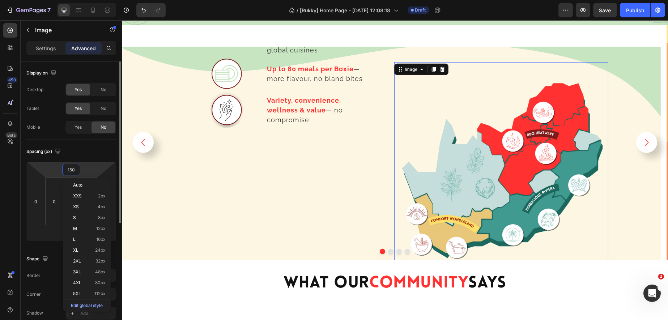
type input "0"
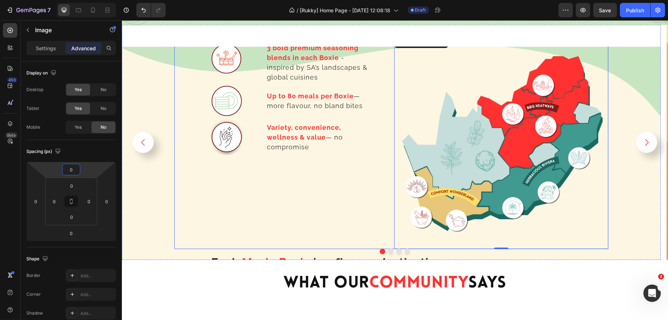
click at [204, 191] on div "Image 3 bold premium seasoning blends in each Boxie - inspired by SA’s landscap…" at bounding box center [281, 142] width 214 height 214
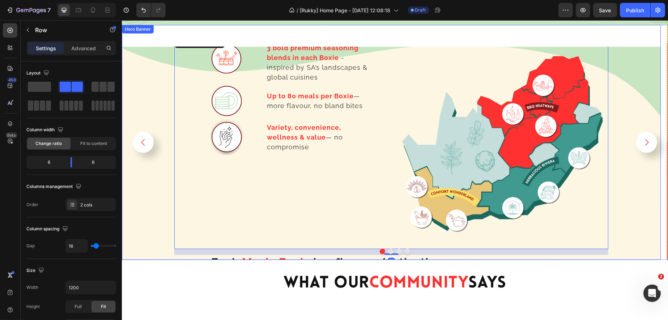
click at [166, 201] on div "Background Image" at bounding box center [390, 153] width 539 height 213
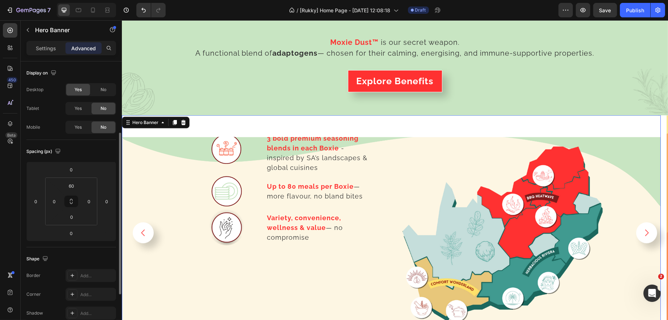
scroll to position [90, 0]
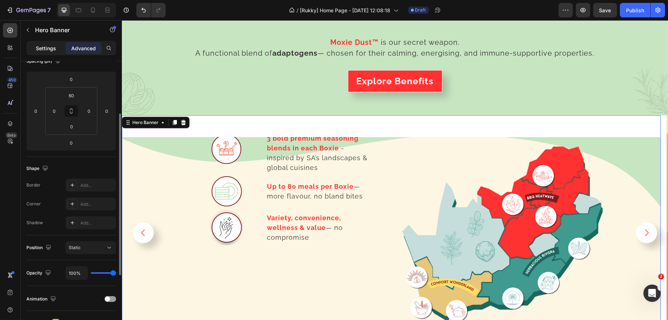
click at [50, 44] on p "Settings" at bounding box center [46, 48] width 20 height 8
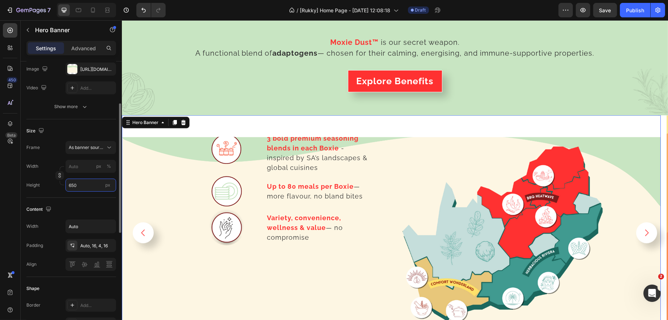
click at [87, 182] on input "650" at bounding box center [90, 185] width 51 height 13
click at [89, 202] on span "Fit content" at bounding box center [79, 202] width 22 height 7
type input "100"
type input "Auto"
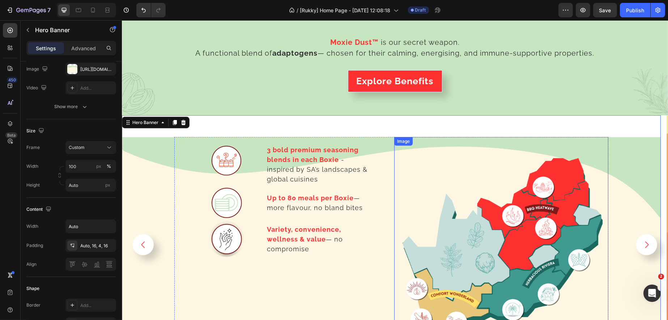
scroll to position [1316, 0]
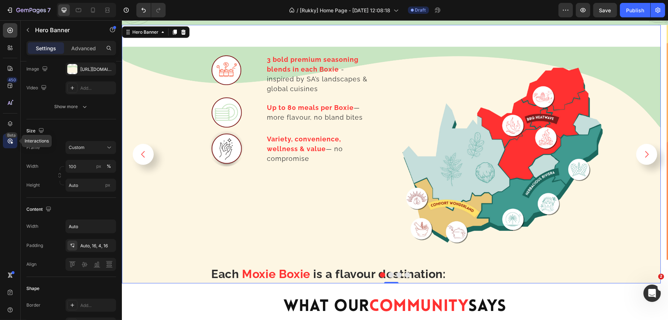
click at [13, 143] on icon at bounding box center [10, 140] width 7 height 7
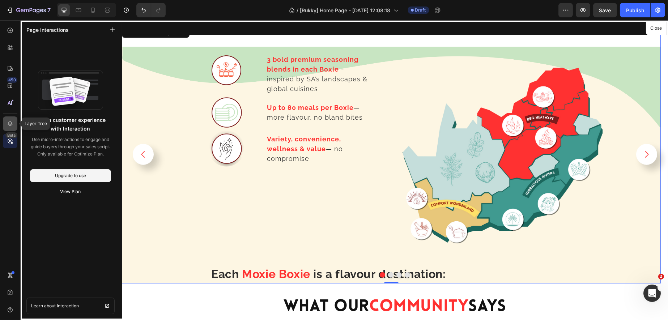
click at [13, 121] on icon at bounding box center [10, 123] width 7 height 7
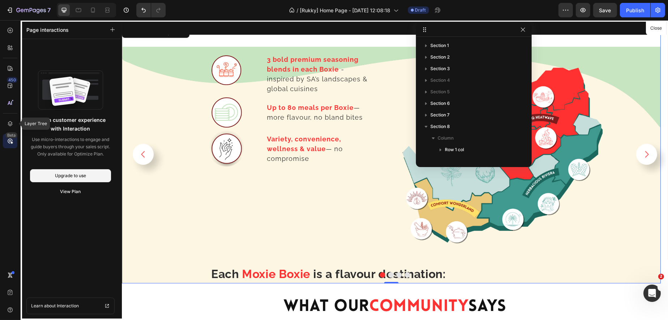
scroll to position [114, 0]
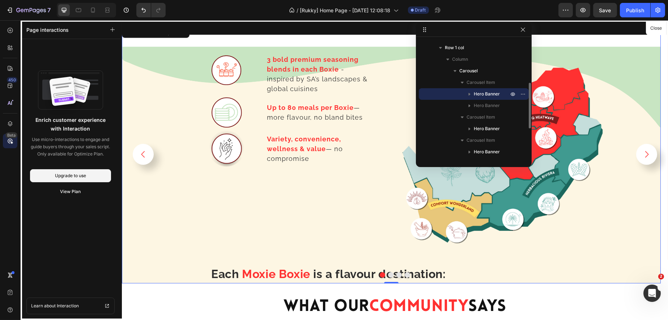
click at [470, 93] on icon "button" at bounding box center [469, 93] width 7 height 7
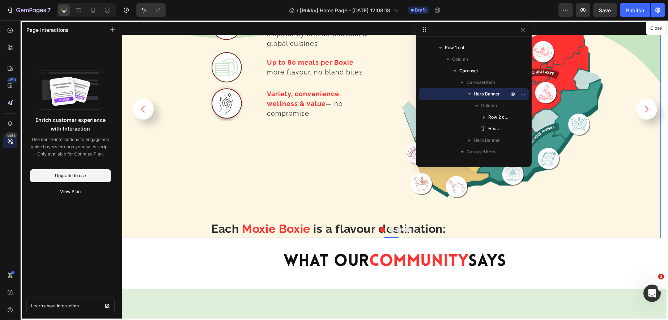
click at [300, 219] on div at bounding box center [394, 170] width 546 height 300
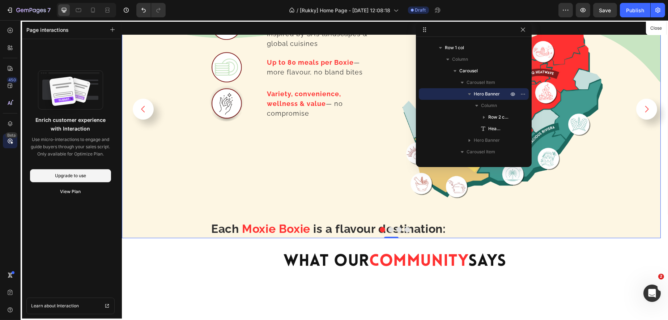
scroll to position [1271, 0]
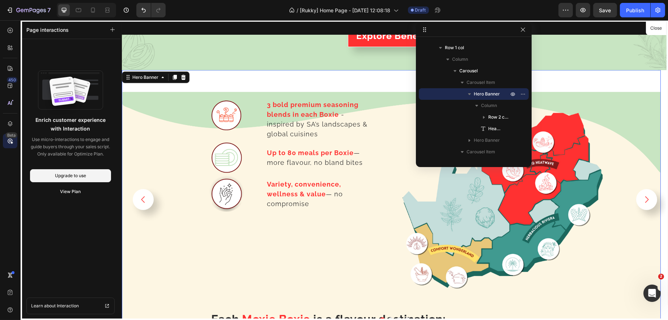
click at [339, 179] on div at bounding box center [394, 170] width 546 height 300
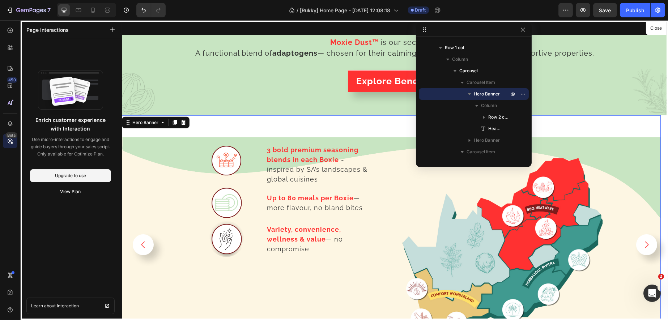
click at [168, 178] on div at bounding box center [394, 170] width 546 height 300
click at [523, 30] on icon "button" at bounding box center [523, 29] width 4 height 4
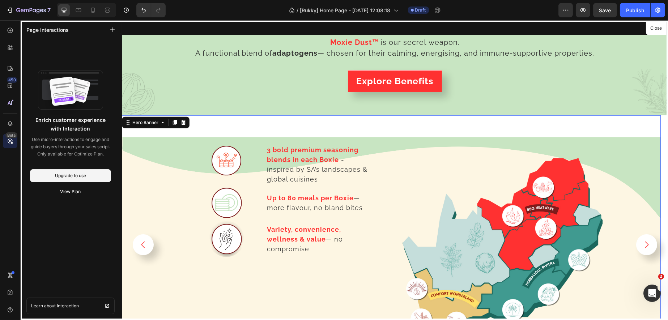
scroll to position [1316, 0]
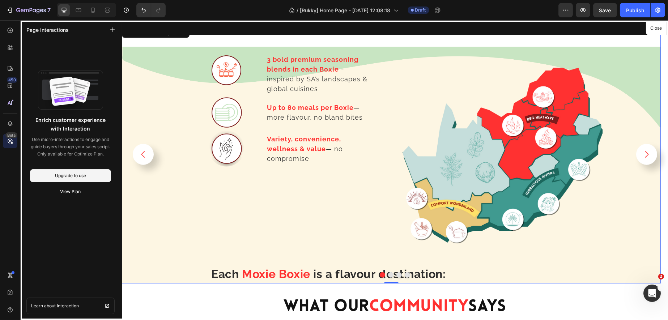
click at [207, 206] on div at bounding box center [394, 170] width 546 height 300
click at [516, 166] on div at bounding box center [394, 170] width 546 height 300
click at [534, 30] on button "Close" at bounding box center [656, 28] width 18 height 10
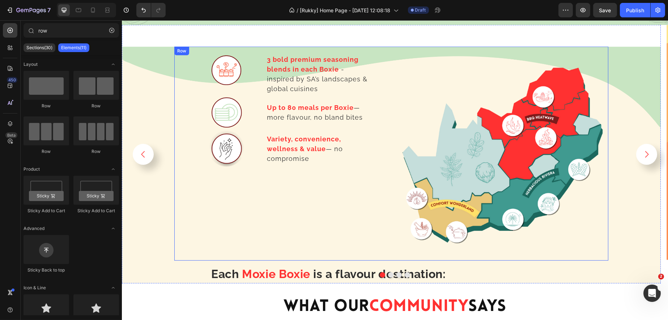
click at [287, 205] on div "Image 3 bold premium seasoning blends in each Boxie - inspired by SA’s landscap…" at bounding box center [281, 154] width 214 height 214
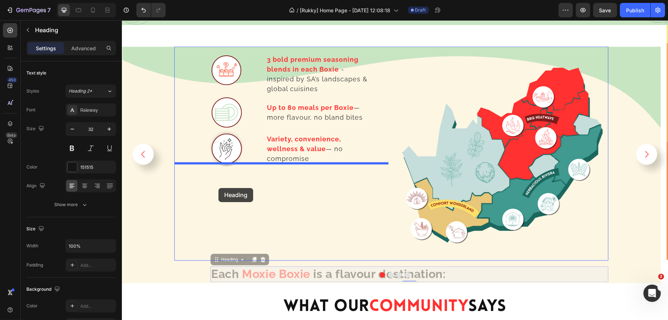
drag, startPoint x: 223, startPoint y: 253, endPoint x: 218, endPoint y: 188, distance: 65.7
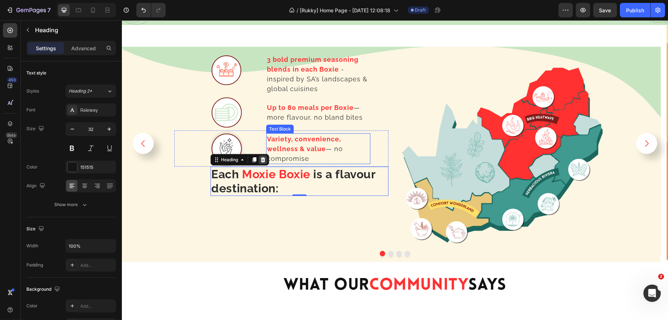
scroll to position [1271, 0]
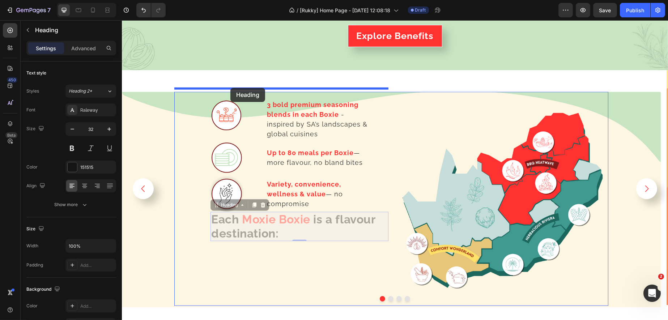
drag, startPoint x: 230, startPoint y: 203, endPoint x: 230, endPoint y: 88, distance: 115.3
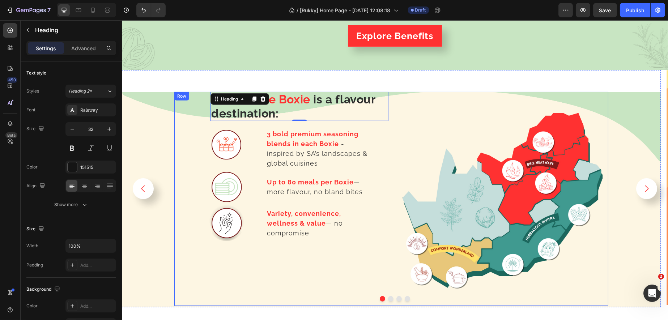
click at [195, 114] on div "Each Moxie Boxie is a flavour destination: Heading 0 Image 3 bold premium seaso…" at bounding box center [281, 199] width 214 height 214
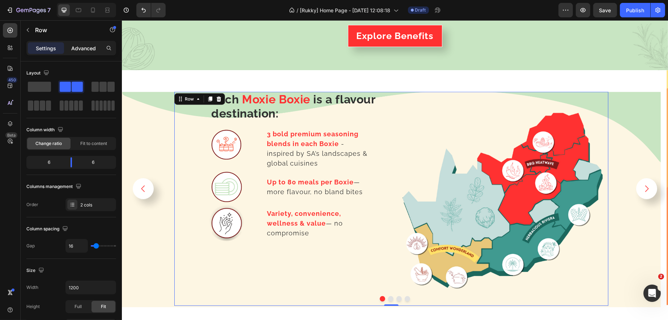
click at [81, 48] on p "Advanced" at bounding box center [83, 48] width 25 height 8
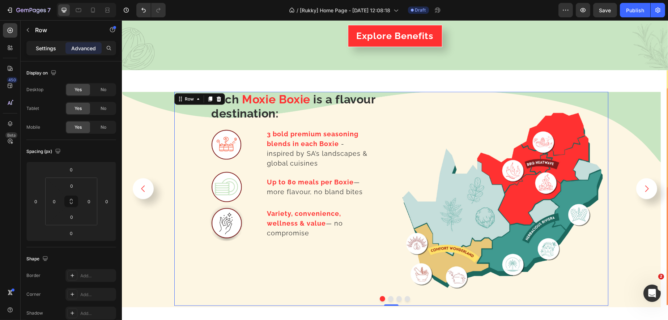
click at [48, 46] on p "Settings" at bounding box center [46, 48] width 20 height 8
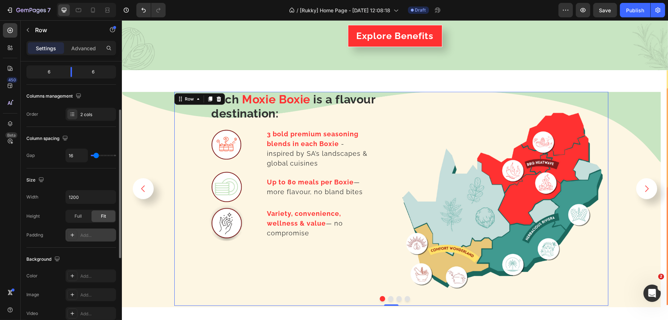
scroll to position [0, 0]
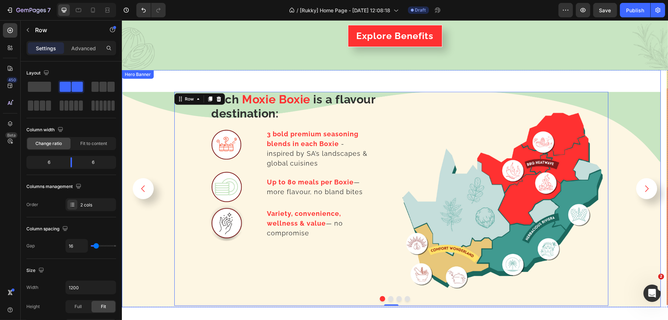
click at [138, 205] on div "Background Image" at bounding box center [390, 199] width 539 height 215
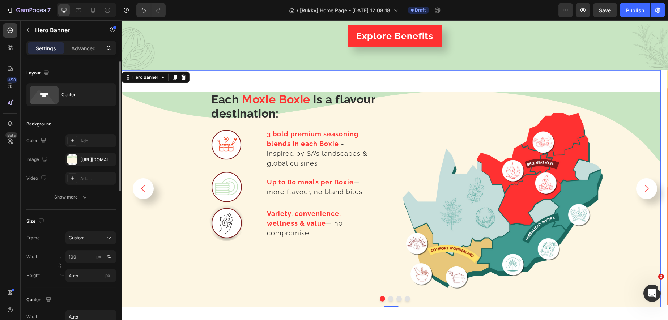
scroll to position [90, 0]
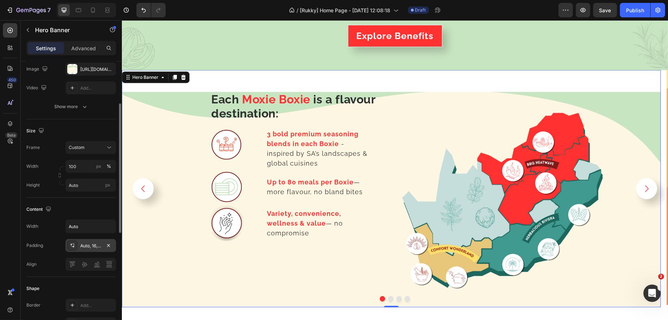
click at [84, 245] on div "Auto, 16, 4, 16" at bounding box center [90, 246] width 21 height 7
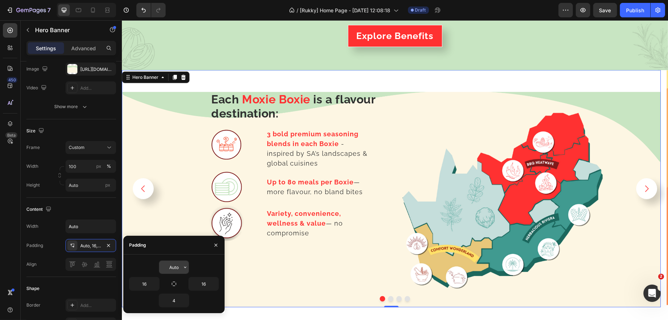
click at [180, 256] on input "Auto" at bounding box center [174, 267] width 30 height 13
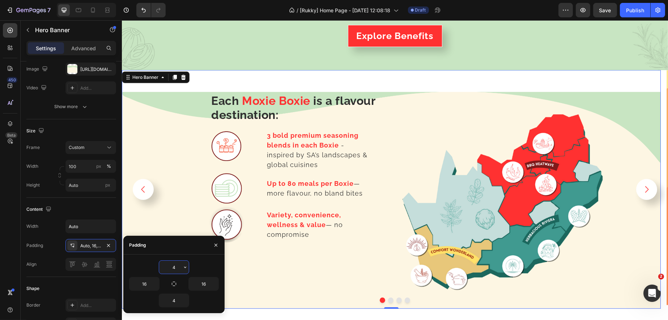
type input "4"
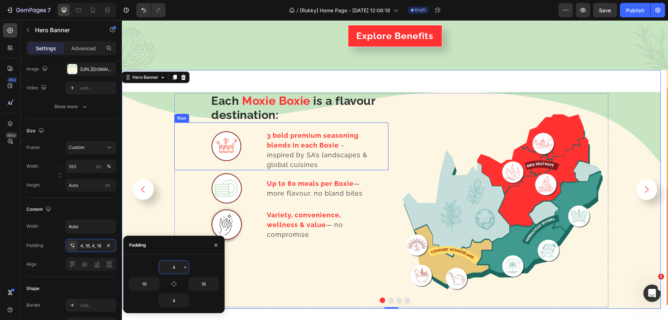
click at [197, 123] on div "Image" at bounding box center [226, 147] width 104 height 48
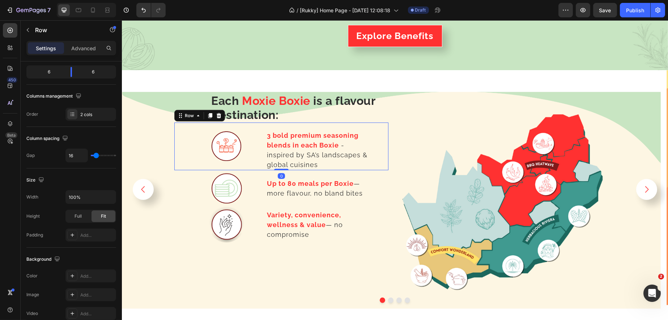
scroll to position [0, 0]
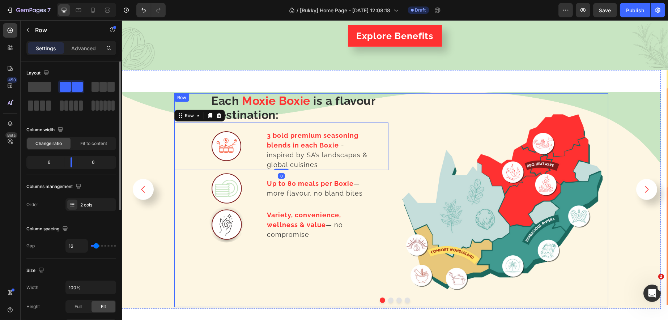
click at [198, 93] on div "Each Moxie Boxie is a flavour destination: Heading Image 3 bold premium seasoni…" at bounding box center [391, 200] width 434 height 214
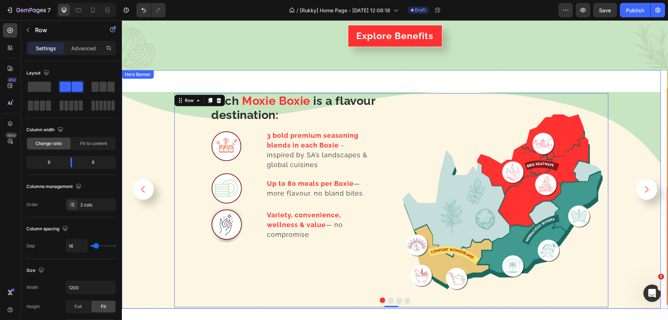
click at [159, 140] on div "Background Image" at bounding box center [390, 200] width 539 height 217
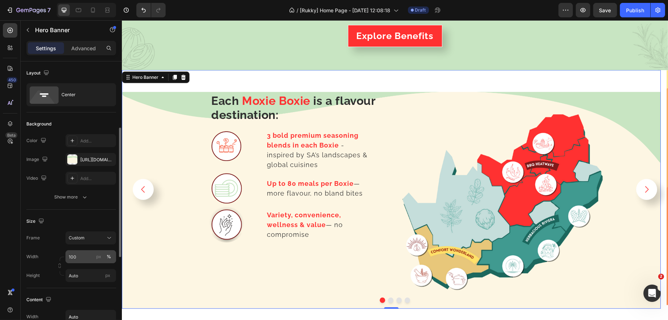
scroll to position [90, 0]
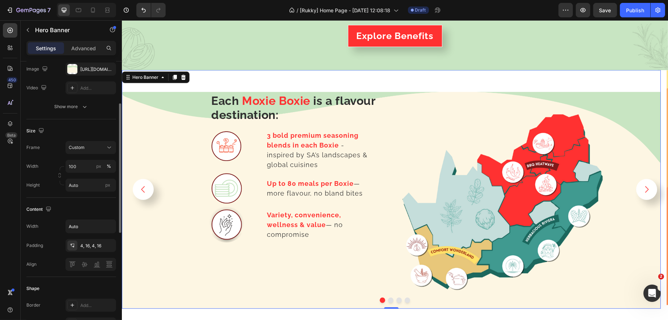
click at [86, 255] on div "Width Auto Padding 4, 16, 4, 16 Align" at bounding box center [71, 244] width 90 height 51
click at [89, 247] on div "4, 16, 4, 16" at bounding box center [90, 246] width 21 height 7
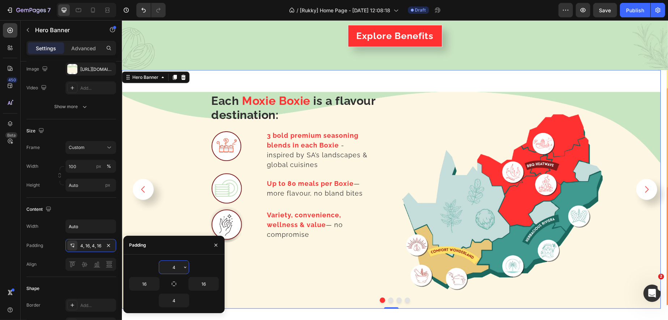
click at [176, 256] on input "4" at bounding box center [174, 267] width 30 height 13
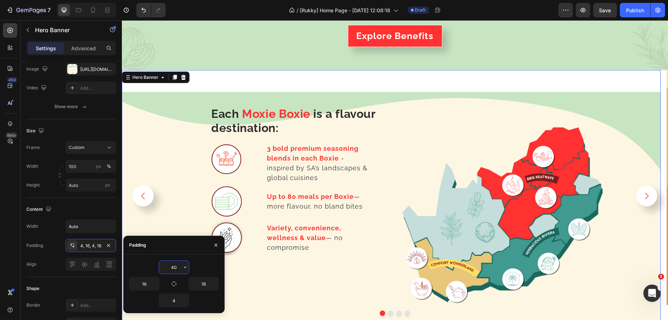
type input "40"
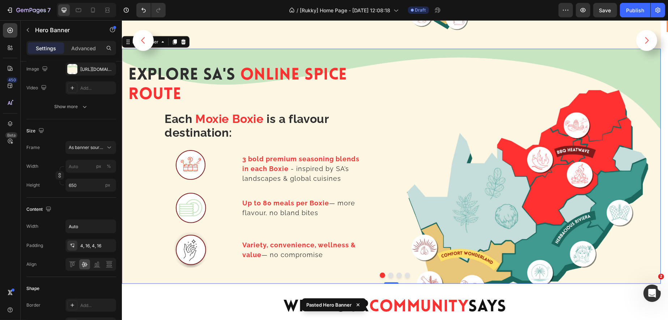
scroll to position [1499, 0]
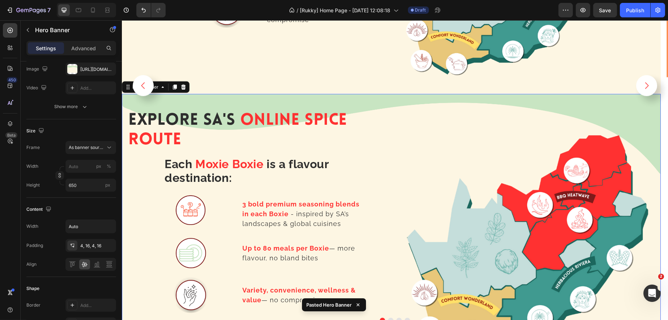
click at [225, 102] on div "Explore SA's Online Spice Route Heading Each Moxie Boxie is a flavour destinati…" at bounding box center [256, 212] width 258 height 312
click at [222, 123] on span "Explore SA's" at bounding box center [181, 120] width 107 height 16
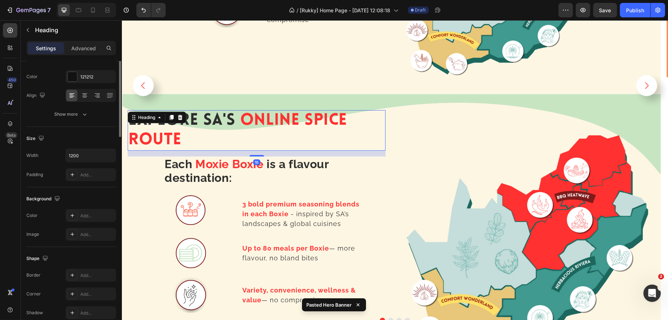
scroll to position [0, 0]
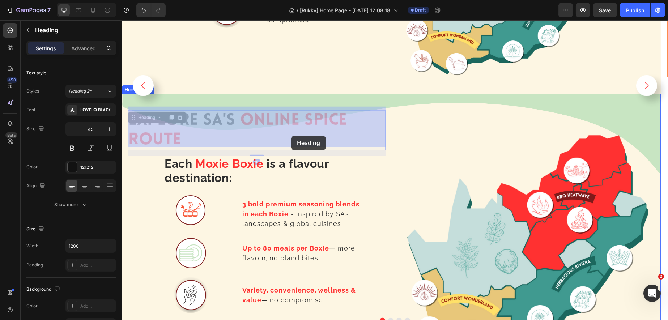
drag, startPoint x: 140, startPoint y: 112, endPoint x: 291, endPoint y: 136, distance: 153.1
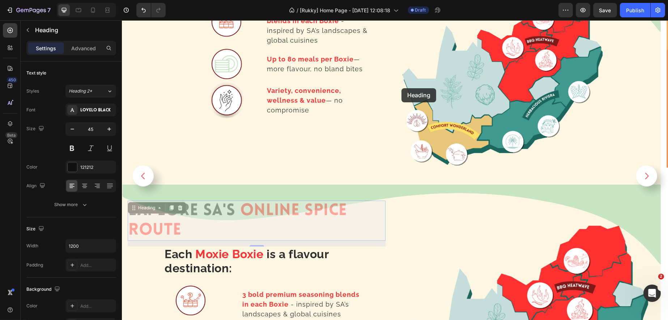
scroll to position [1273, 0]
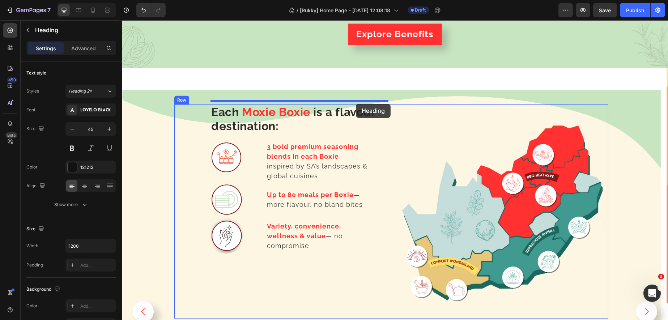
drag, startPoint x: 142, startPoint y: 202, endPoint x: 355, endPoint y: 104, distance: 235.0
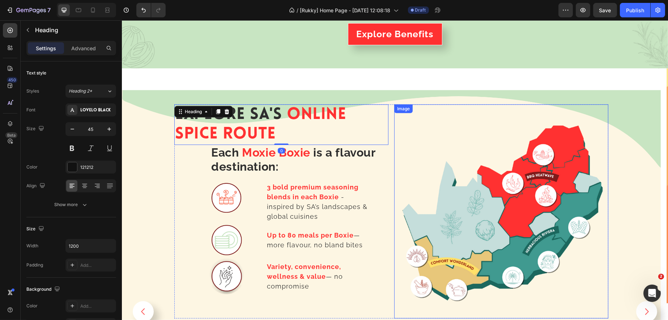
click at [450, 144] on img at bounding box center [501, 211] width 214 height 214
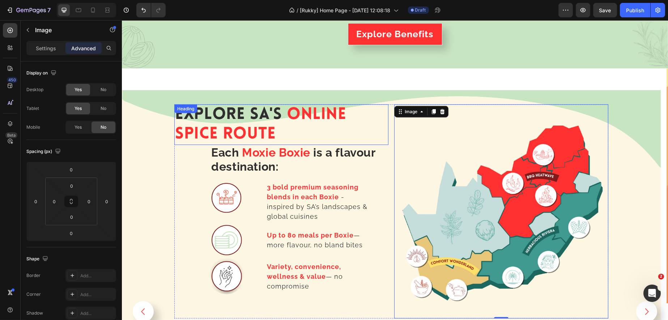
click at [224, 110] on span "Explore SA's" at bounding box center [228, 115] width 107 height 16
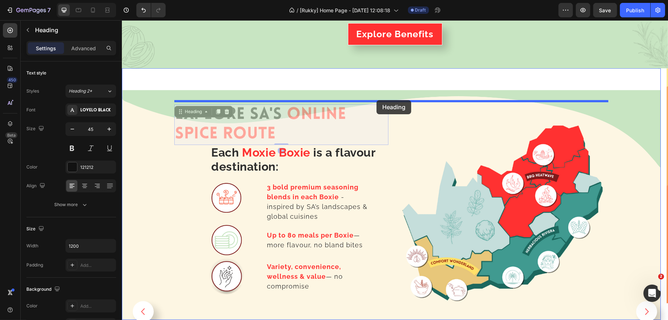
drag, startPoint x: 191, startPoint y: 106, endPoint x: 376, endPoint y: 100, distance: 185.2
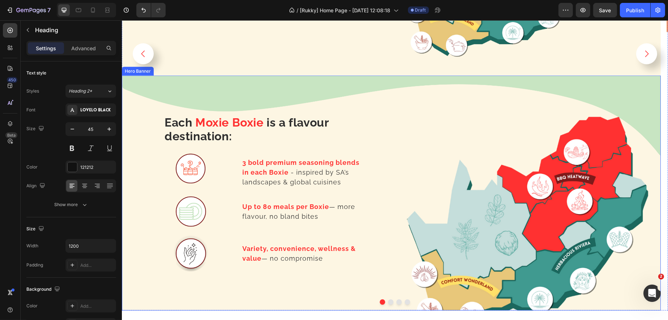
scroll to position [1408, 0]
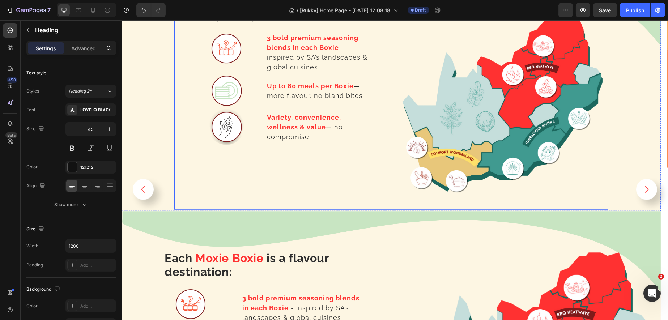
click at [328, 162] on div "Each Moxie Boxie is a flavour destination: Heading Image 3 bold premium seasoni…" at bounding box center [281, 103] width 214 height 214
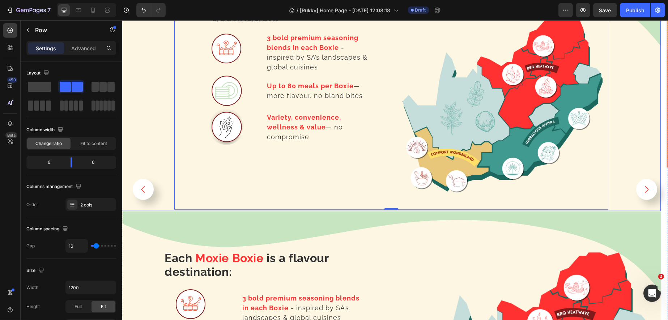
click at [143, 115] on div "Background Image" at bounding box center [390, 82] width 539 height 257
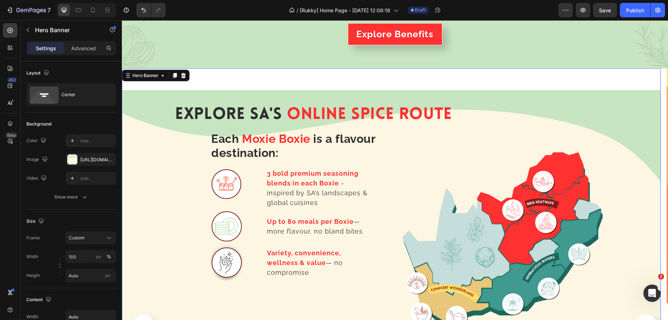
scroll to position [1318, 0]
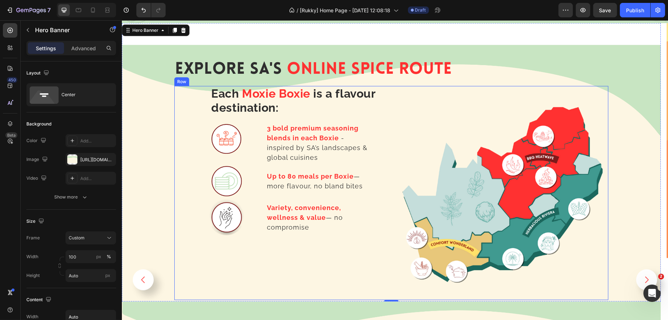
click at [366, 243] on div "Each Moxie Boxie is a flavour destination: Heading Image 3 bold premium seasoni…" at bounding box center [281, 193] width 214 height 214
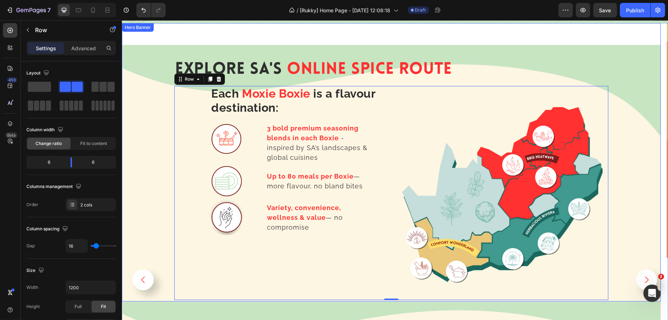
scroll to position [1227, 0]
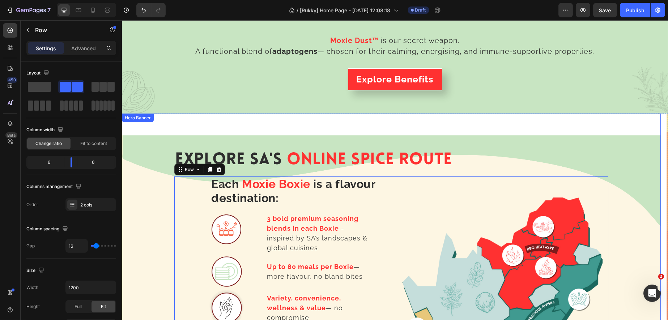
click at [196, 122] on div "Explore SA's Online Spice Route Heading Each Moxie Boxie is a flavour destinati…" at bounding box center [390, 253] width 539 height 278
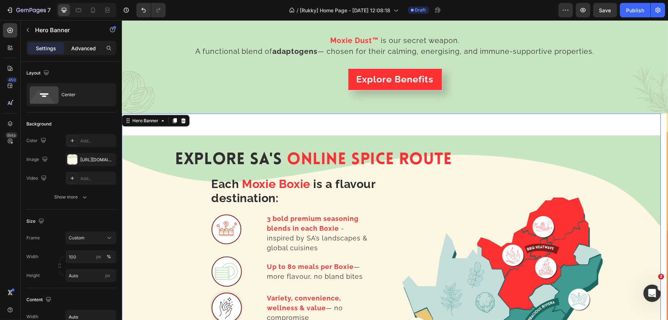
click at [86, 44] on p "Advanced" at bounding box center [83, 48] width 25 height 8
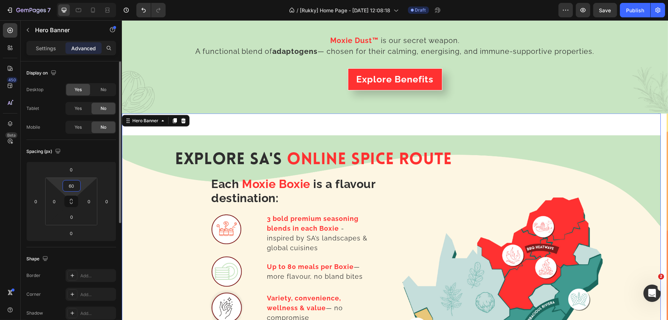
click at [76, 187] on input "60" at bounding box center [71, 185] width 14 height 11
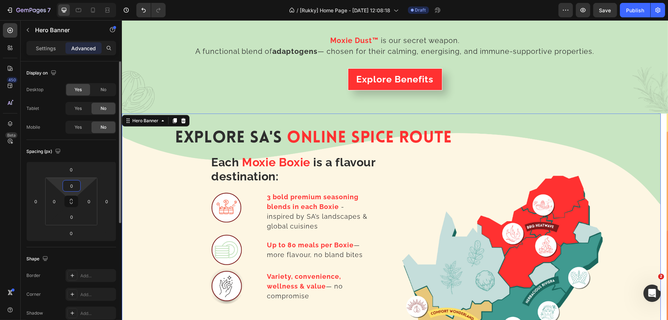
type input "0"
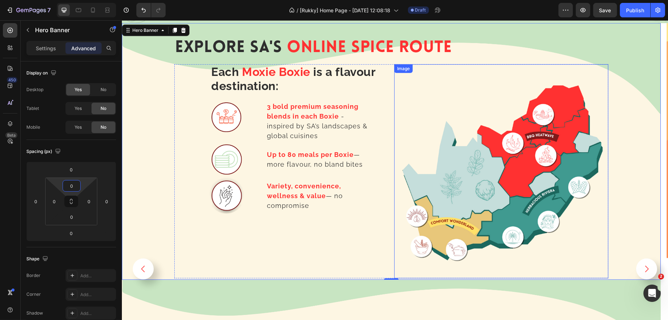
scroll to position [1408, 0]
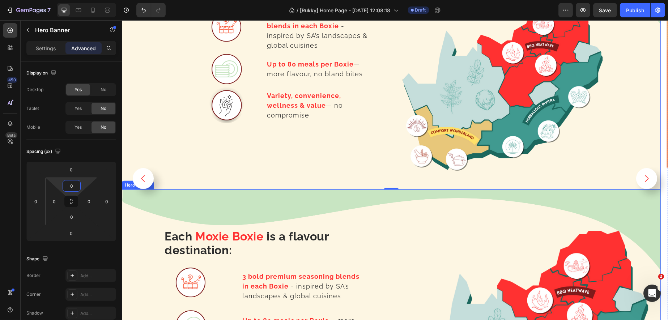
click at [603, 199] on div "Image" at bounding box center [526, 307] width 258 height 312
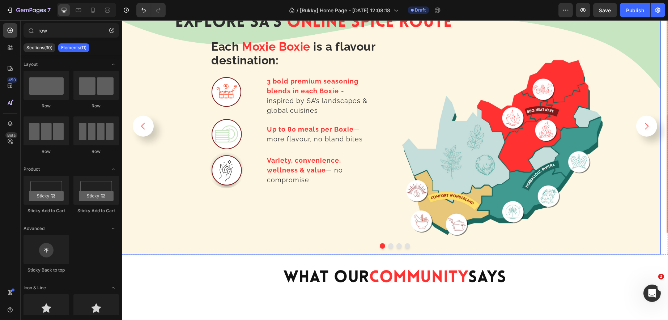
scroll to position [1200, 0]
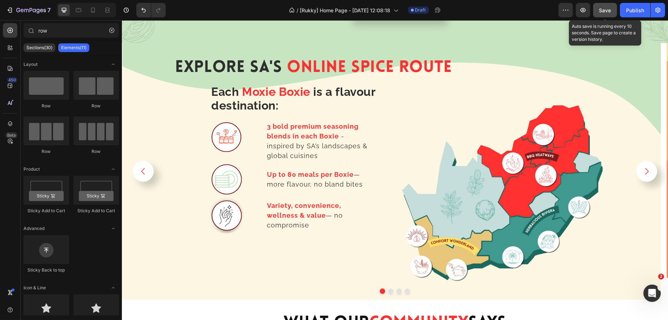
click at [608, 5] on button "Save" at bounding box center [605, 10] width 24 height 14
click at [586, 13] on icon "button" at bounding box center [582, 10] width 7 height 7
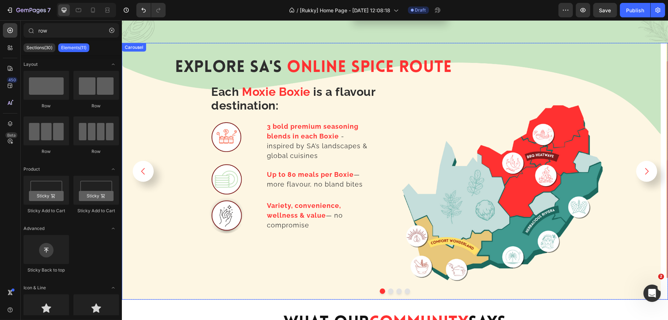
click at [642, 174] on button "Carousel Next Arrow" at bounding box center [646, 171] width 21 height 21
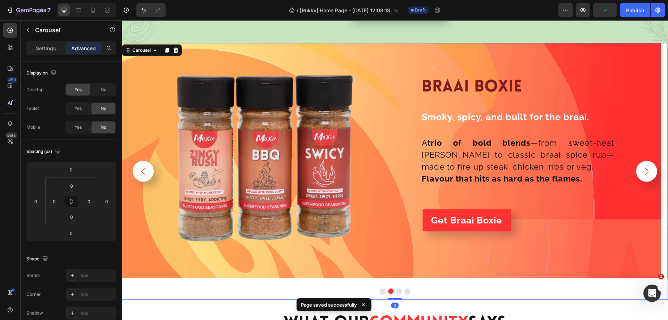
click at [144, 168] on icon "Carousel Back Arrow" at bounding box center [143, 171] width 4 height 7
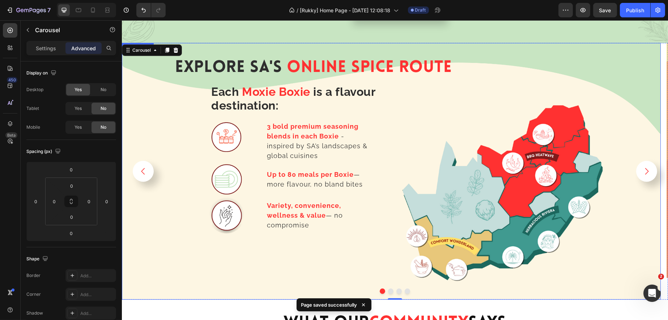
click at [142, 240] on div "Background Image" at bounding box center [390, 171] width 539 height 257
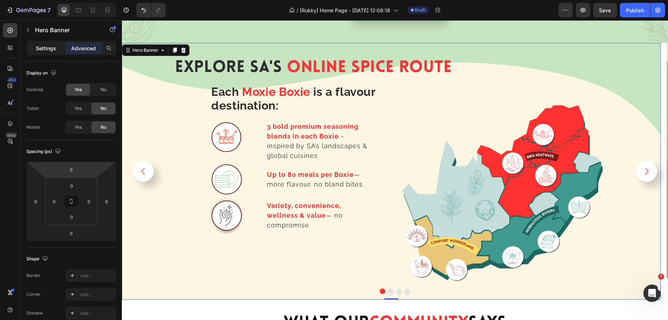
click at [51, 49] on p "Settings" at bounding box center [46, 48] width 20 height 8
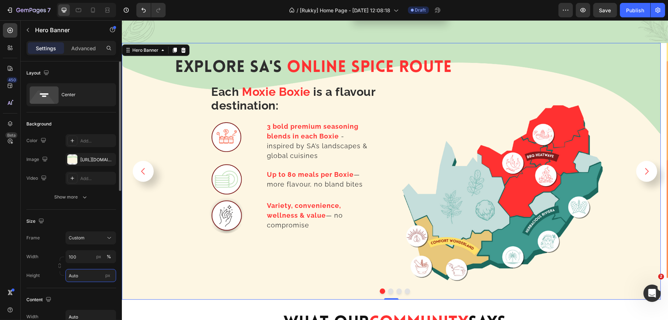
click at [82, 272] on input "Auto" at bounding box center [90, 275] width 51 height 13
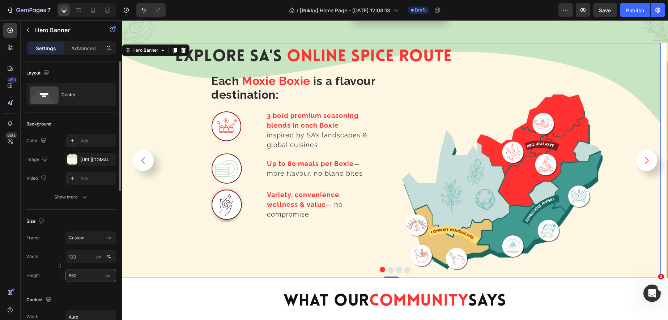
type input "650"
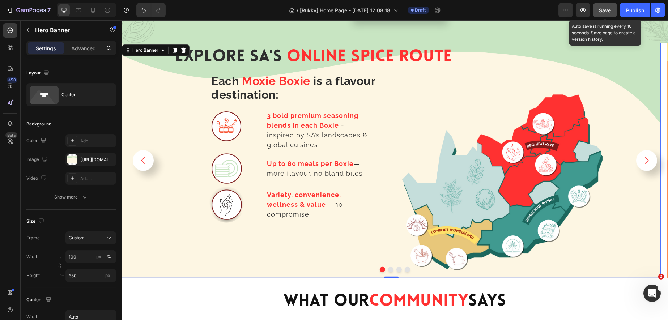
click at [598, 8] on button "Save" at bounding box center [605, 10] width 24 height 14
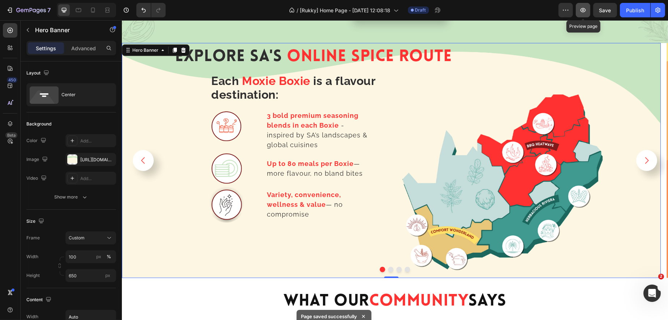
click at [582, 12] on icon "button" at bounding box center [582, 10] width 7 height 7
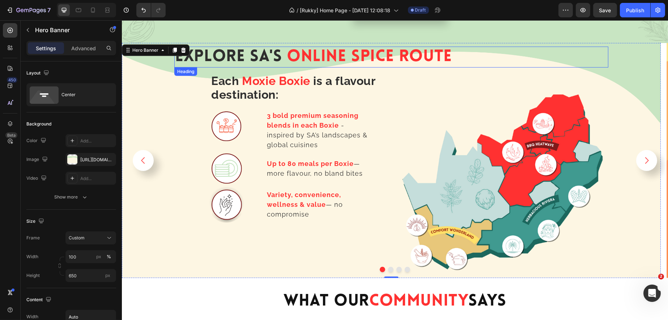
click at [340, 57] on span "Online Spice Route" at bounding box center [368, 57] width 165 height 16
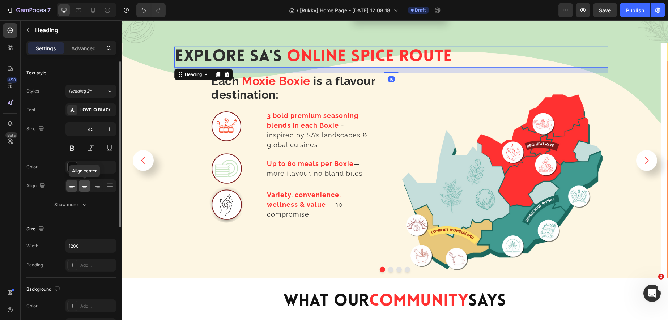
click at [83, 186] on icon at bounding box center [84, 186] width 5 height 1
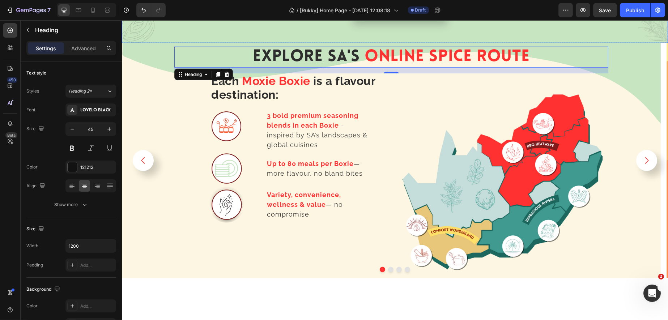
scroll to position [1110, 0]
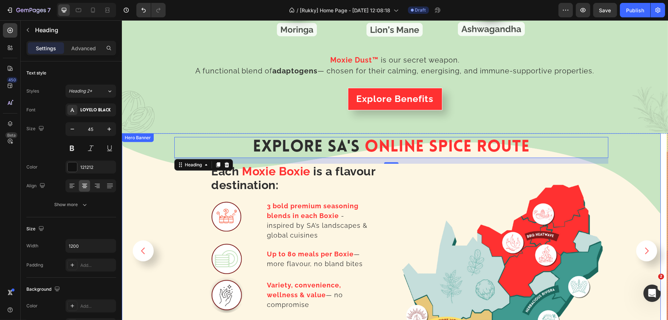
click at [646, 136] on div "Background Image" at bounding box center [390, 250] width 539 height 235
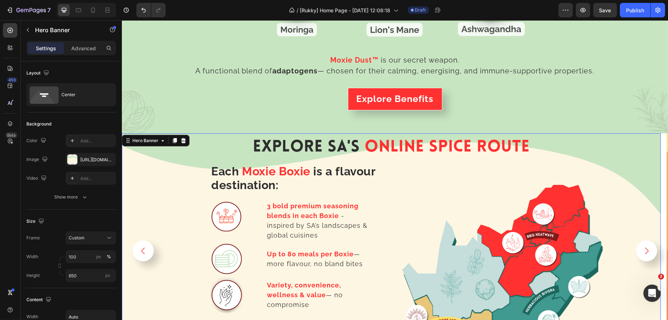
click at [639, 133] on div "Background Image" at bounding box center [390, 250] width 539 height 235
click at [145, 140] on div "Hero Banner" at bounding box center [145, 140] width 29 height 7
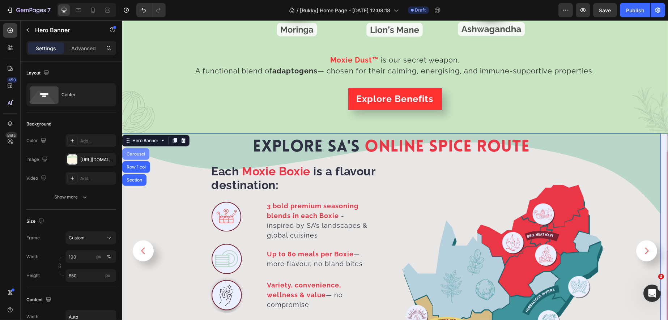
click at [134, 152] on div "Carousel" at bounding box center [135, 154] width 21 height 4
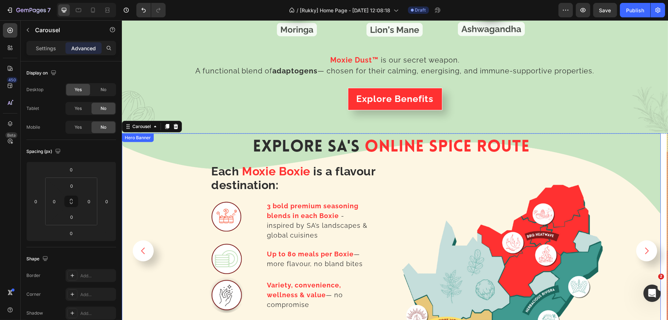
scroll to position [1200, 0]
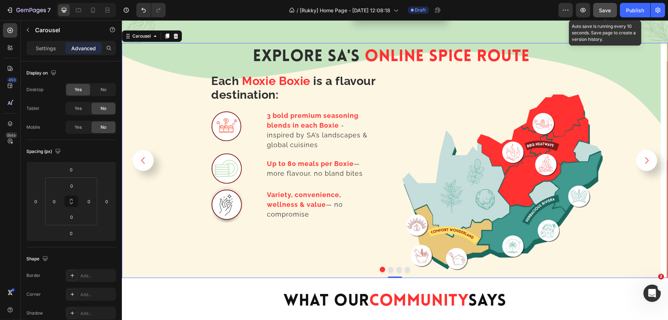
click at [606, 11] on span "Save" at bounding box center [605, 10] width 12 height 6
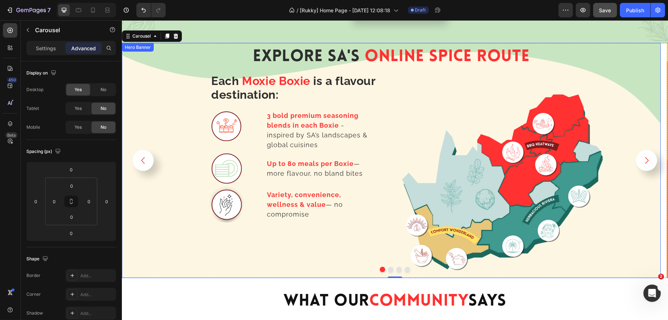
click at [138, 46] on div "Hero Banner" at bounding box center [137, 47] width 29 height 7
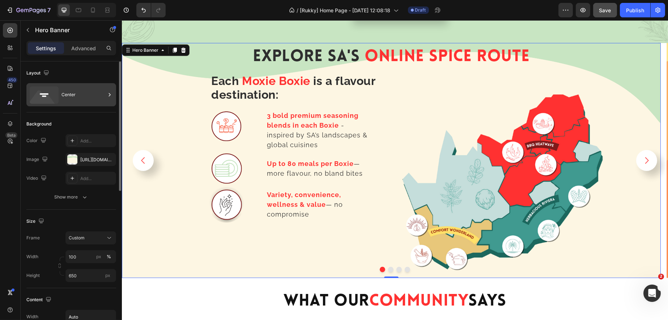
click at [81, 95] on div "Center" at bounding box center [83, 94] width 44 height 17
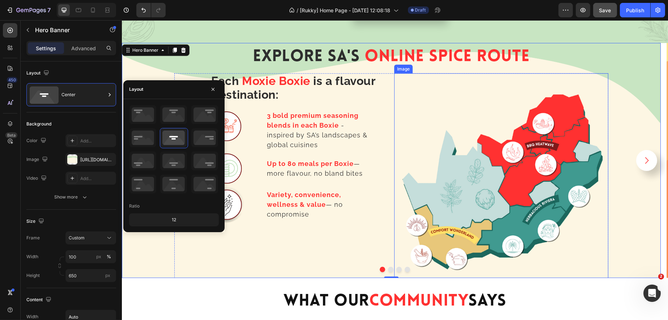
click at [469, 86] on img at bounding box center [501, 180] width 214 height 214
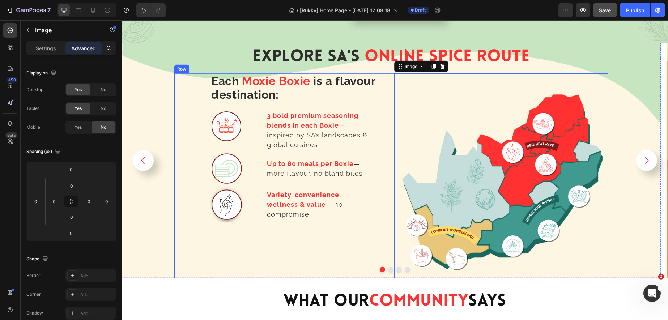
click at [195, 90] on div "Each Moxie Boxie is a flavour destination: Heading Image 3 bold premium seasoni…" at bounding box center [281, 180] width 214 height 214
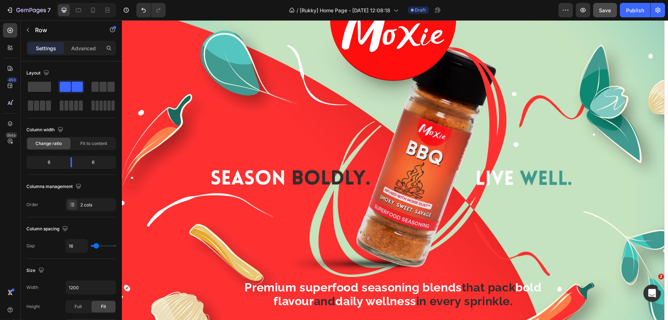
scroll to position [161, 0]
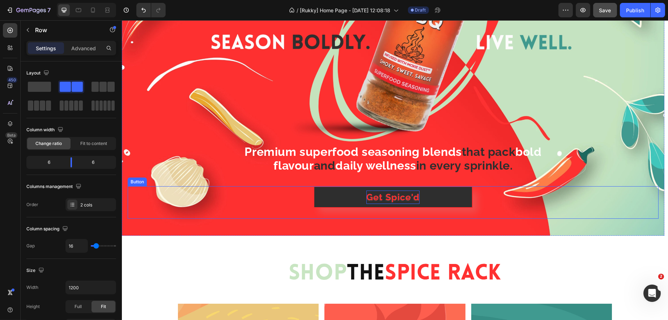
click at [379, 195] on p "Get Spice'd" at bounding box center [392, 198] width 53 height 14
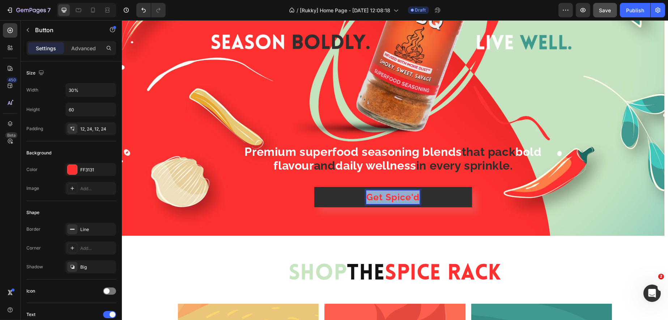
drag, startPoint x: 415, startPoint y: 197, endPoint x: 367, endPoint y: 195, distance: 48.5
click at [367, 195] on p "Get Spice'd" at bounding box center [392, 198] width 53 height 14
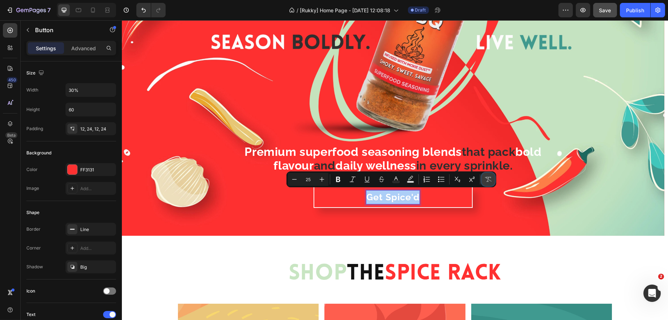
click at [488, 178] on icon "Editor contextual toolbar" at bounding box center [488, 179] width 7 height 5
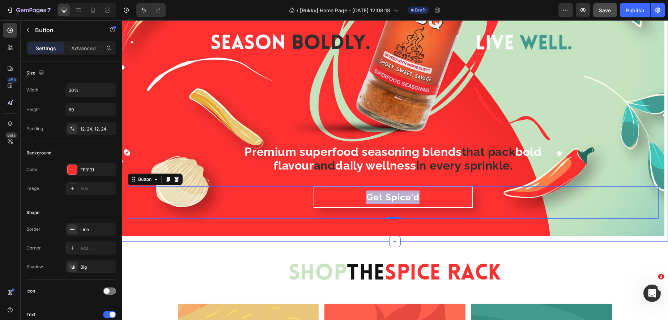
click at [231, 256] on div "Shop The Spice Rack Heading" at bounding box center [394, 266] width 546 height 27
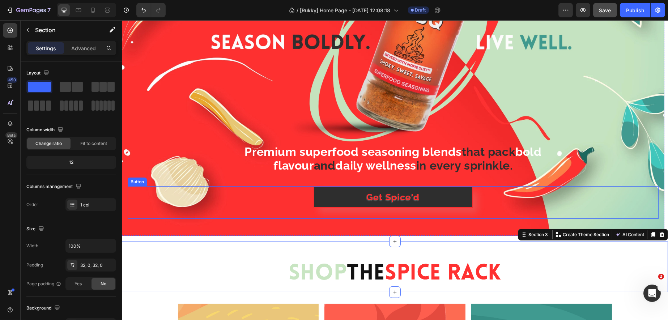
click at [328, 198] on button "Get Spice'd" at bounding box center [392, 197] width 159 height 22
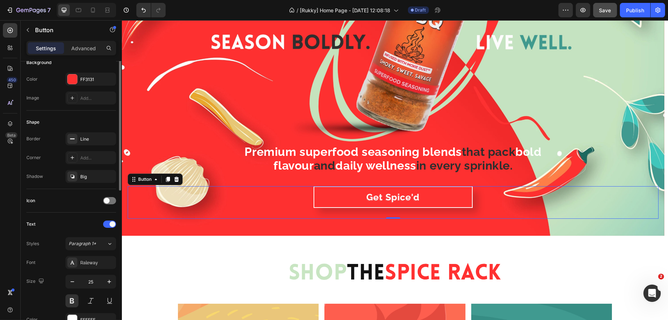
scroll to position [45, 0]
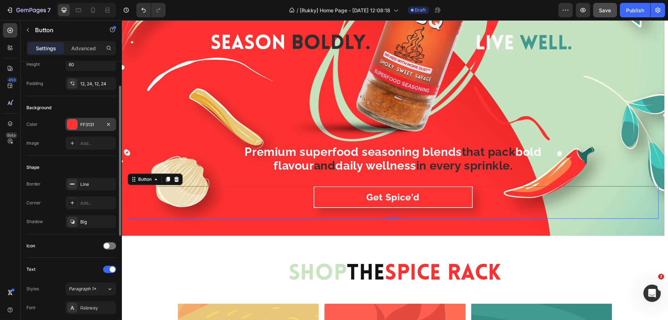
click at [84, 124] on div "FF3131" at bounding box center [90, 124] width 21 height 7
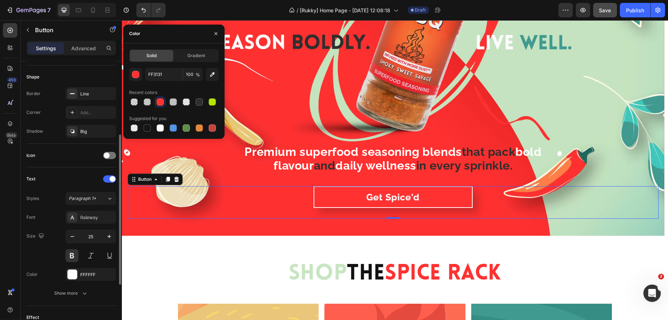
scroll to position [226, 0]
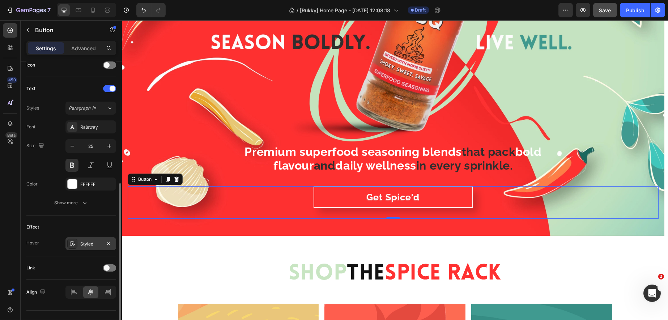
click at [85, 247] on div "Styled" at bounding box center [90, 243] width 51 height 13
